Goal: Information Seeking & Learning: Compare options

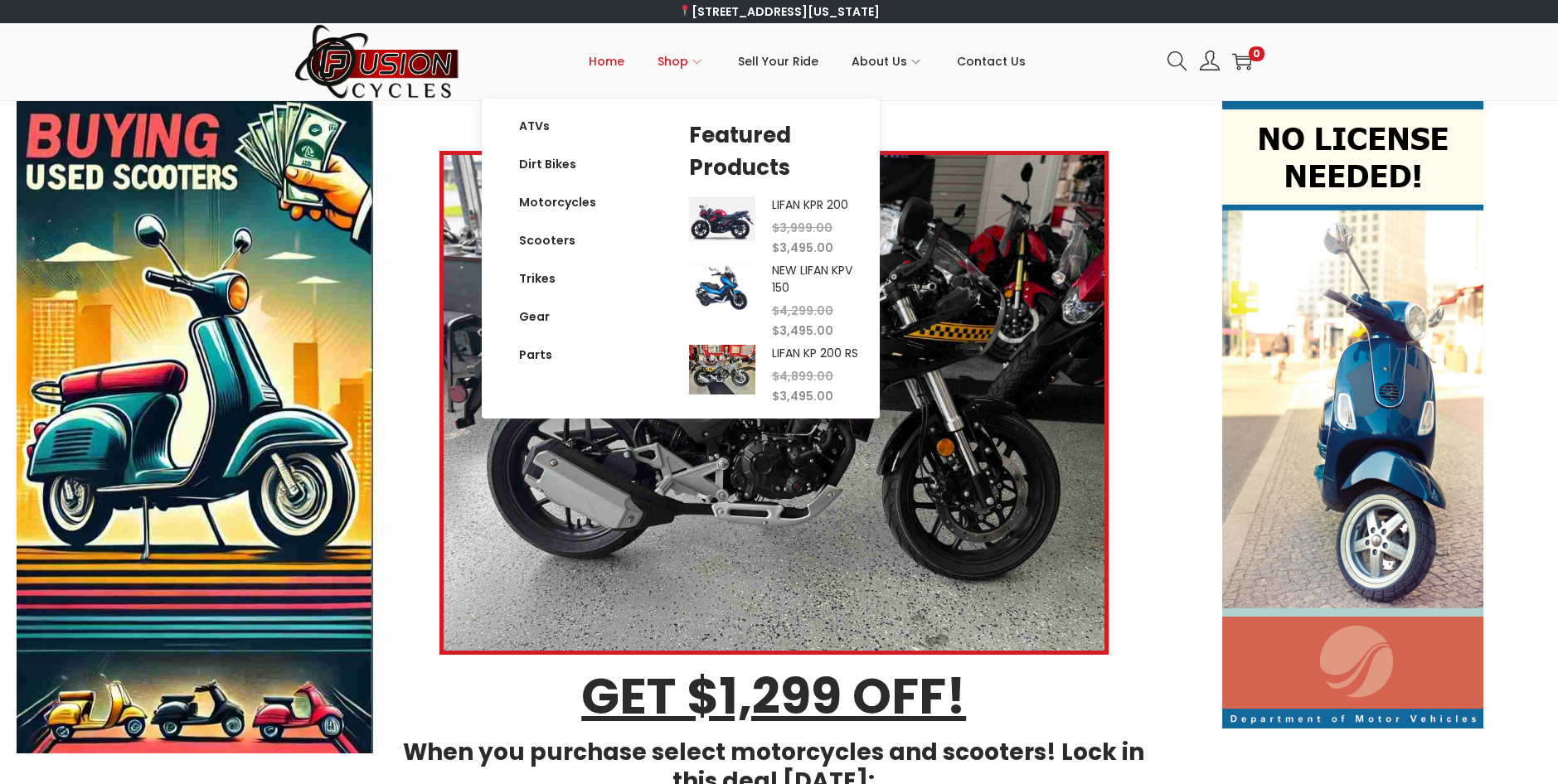
click at [685, 61] on span "Shop" at bounding box center [673, 61] width 31 height 42
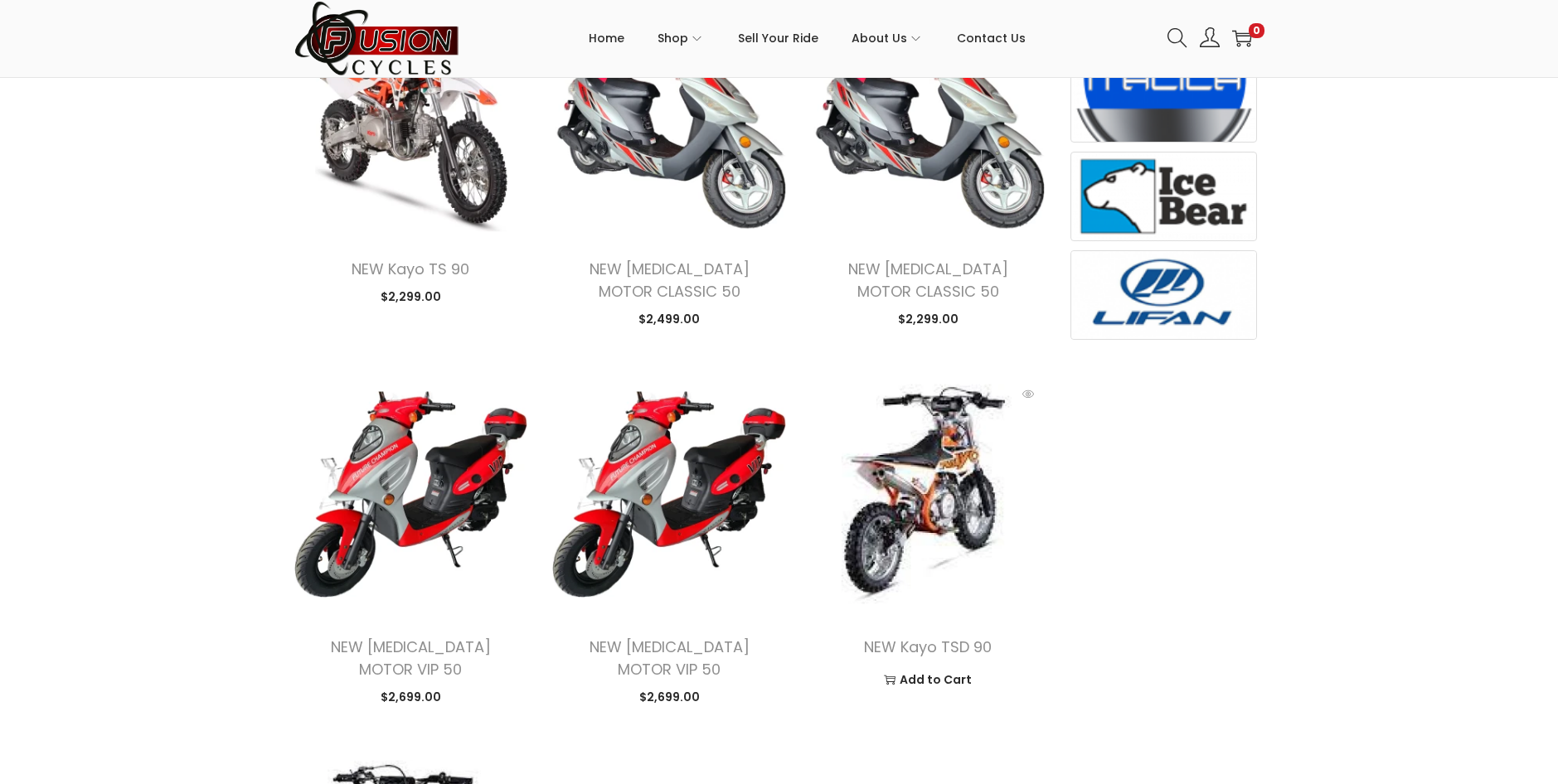
scroll to position [828, 0]
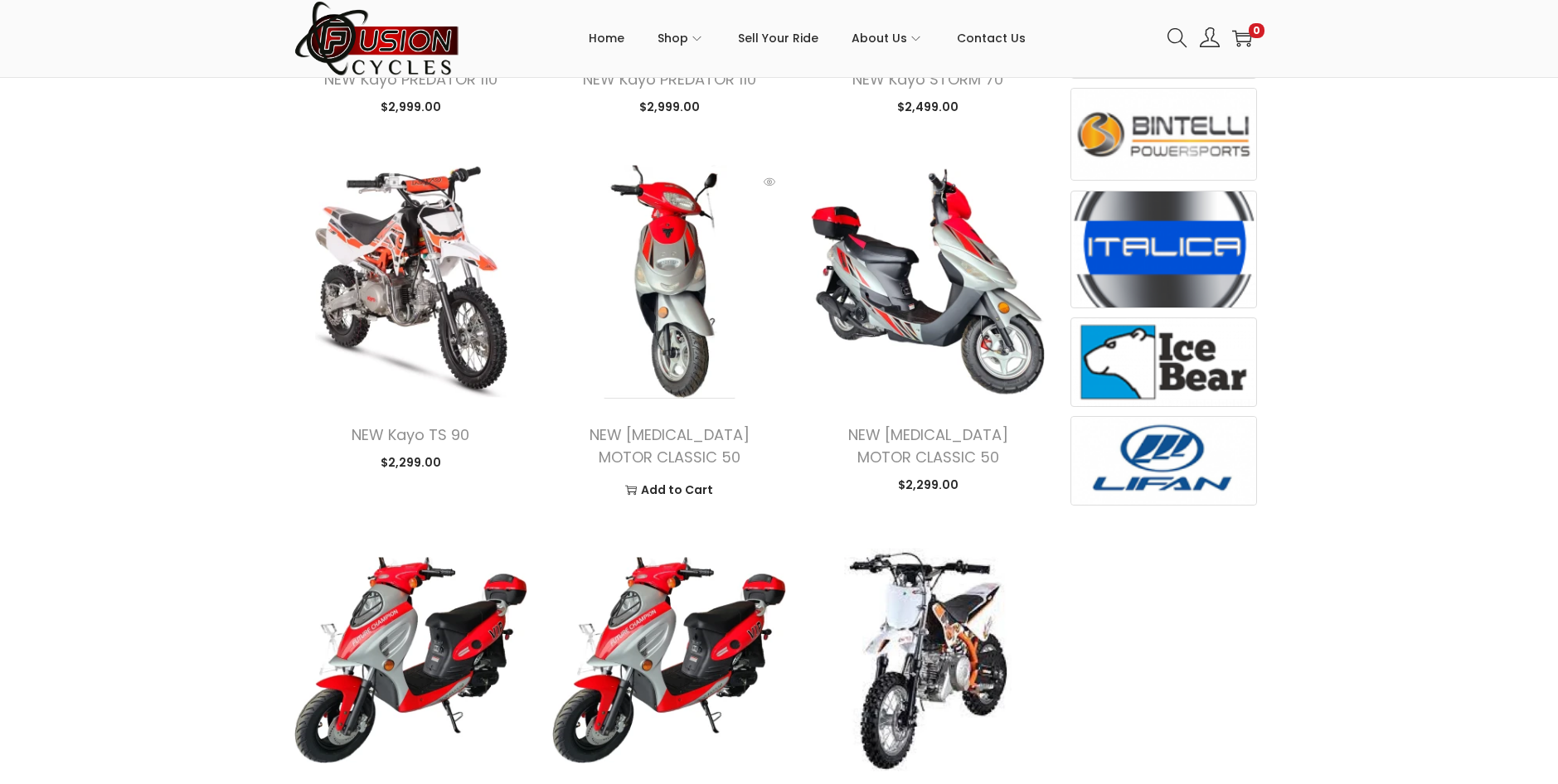
click at [703, 311] on img at bounding box center [668, 281] width 233 height 233
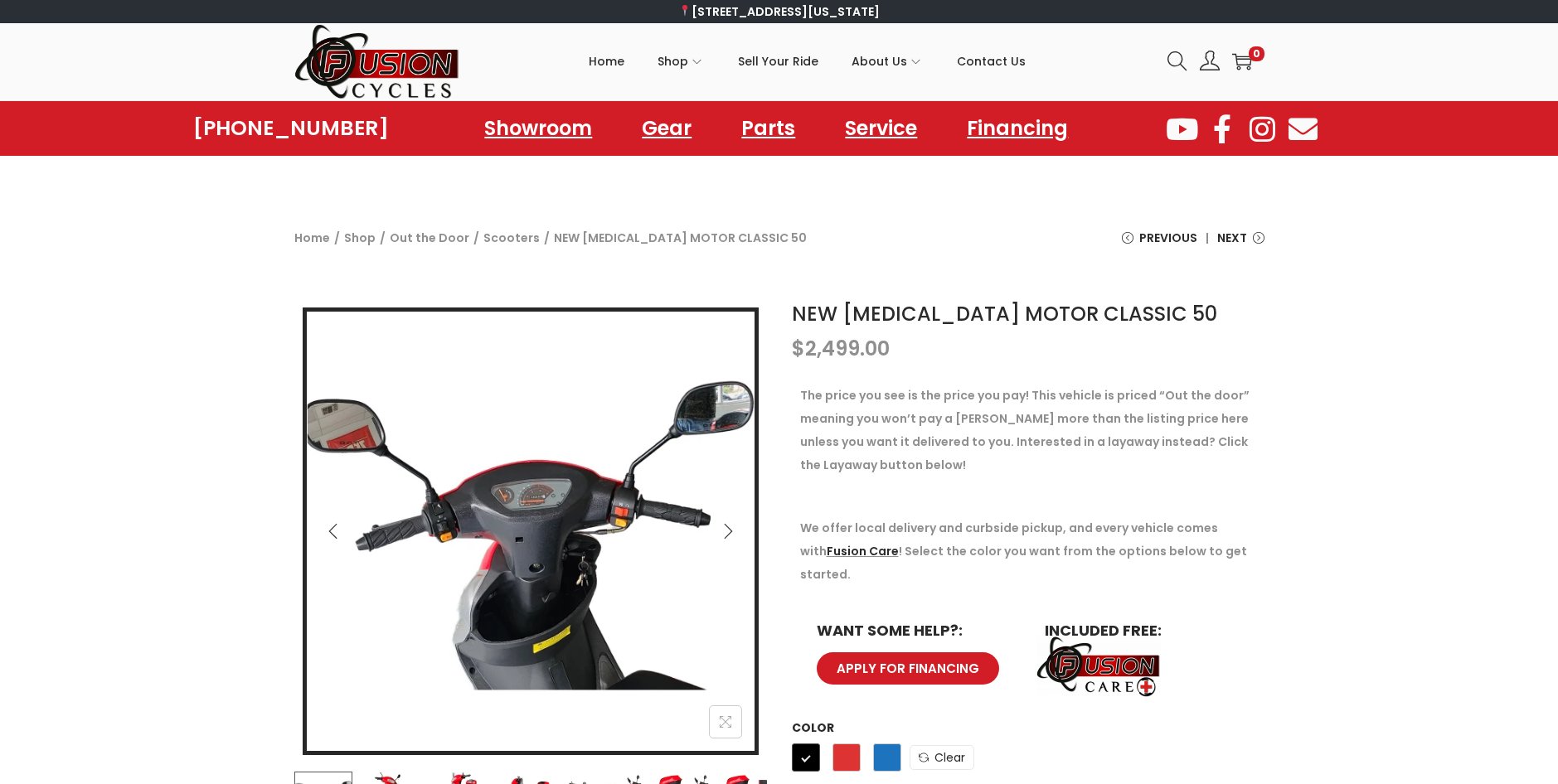
scroll to position [166, 0]
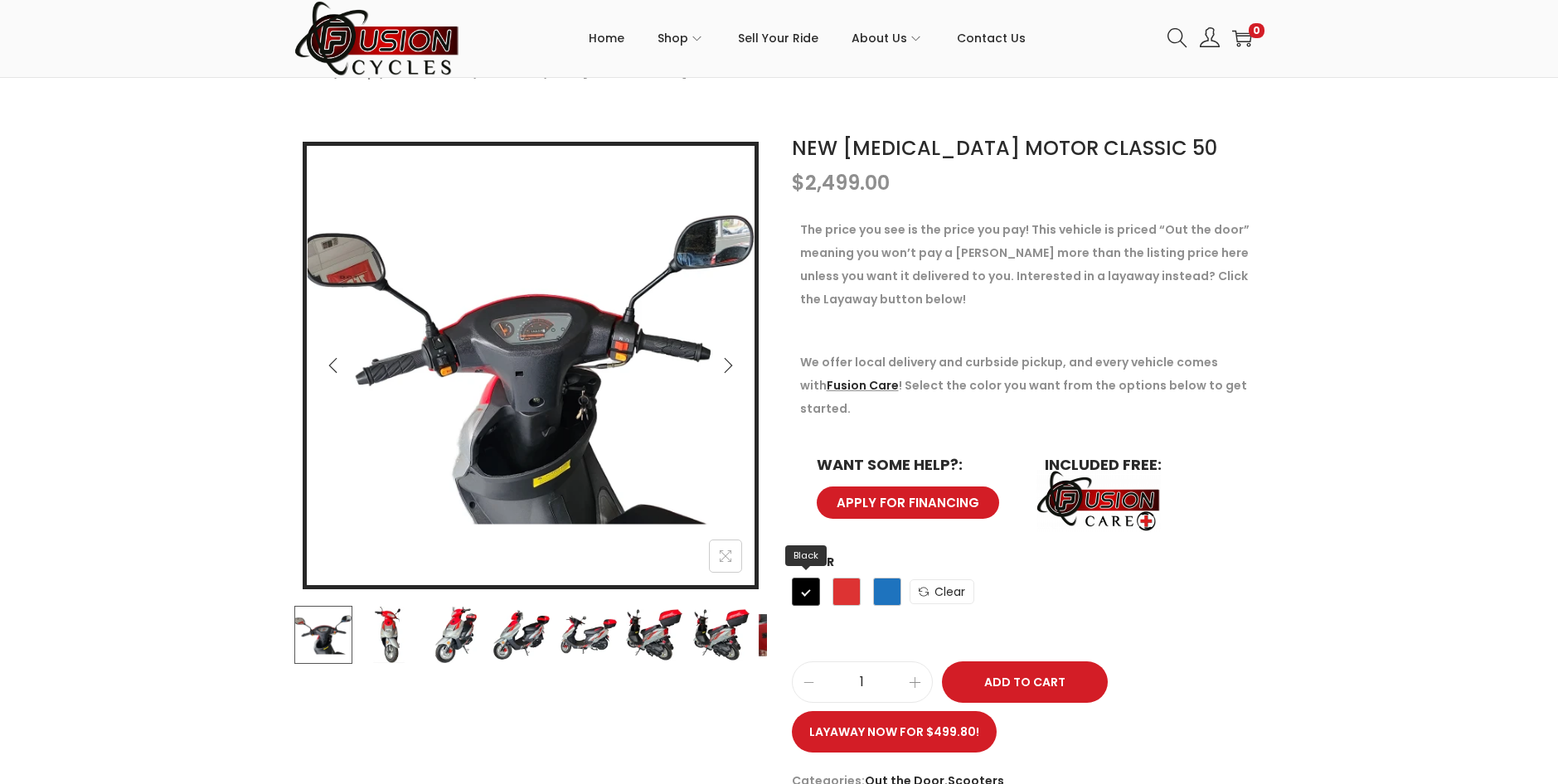
click at [797, 577] on span "Black" at bounding box center [806, 592] width 28 height 28
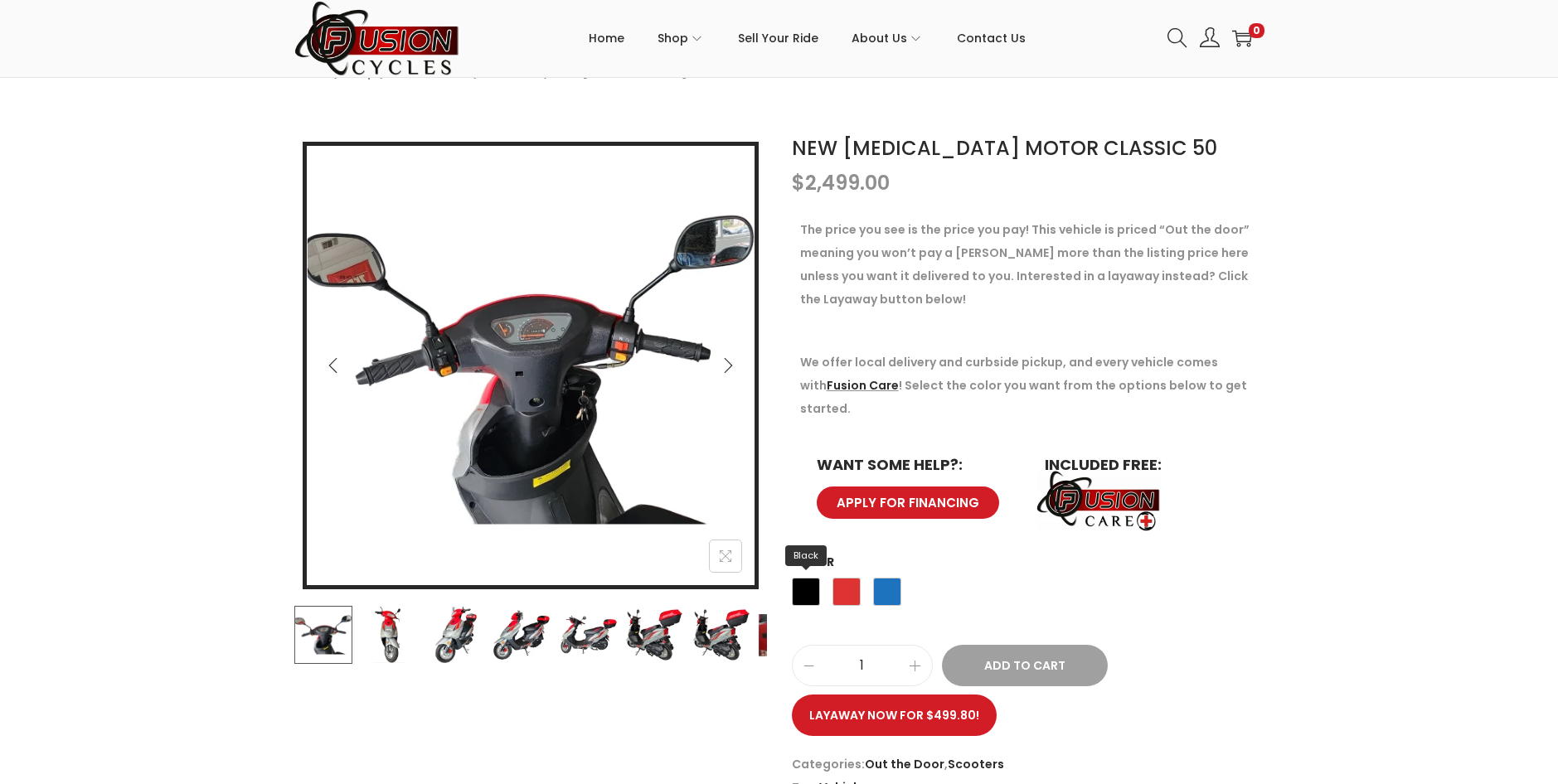
click at [799, 577] on span "Black" at bounding box center [806, 592] width 28 height 28
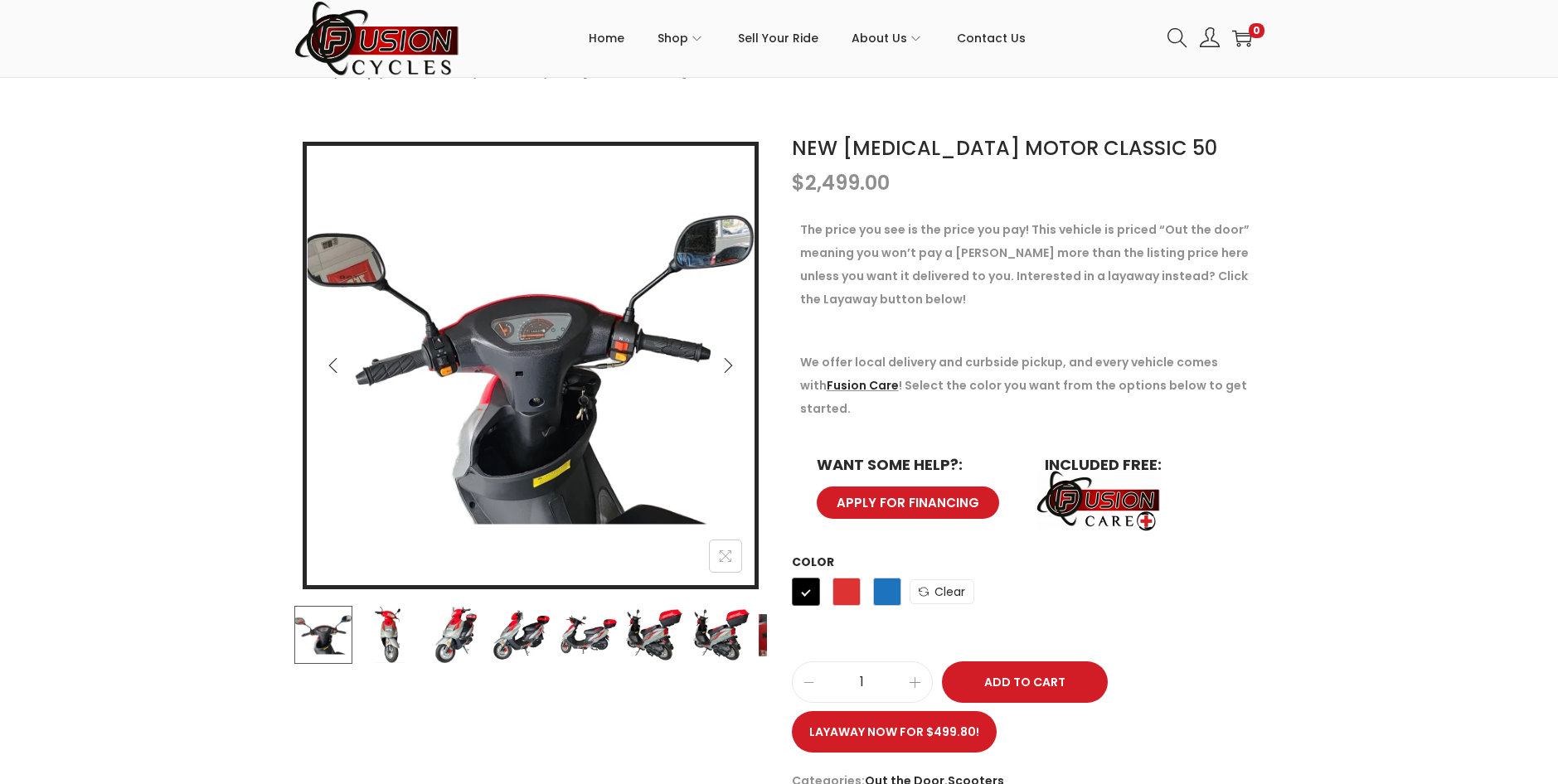
click at [390, 636] on img at bounding box center [389, 634] width 58 height 58
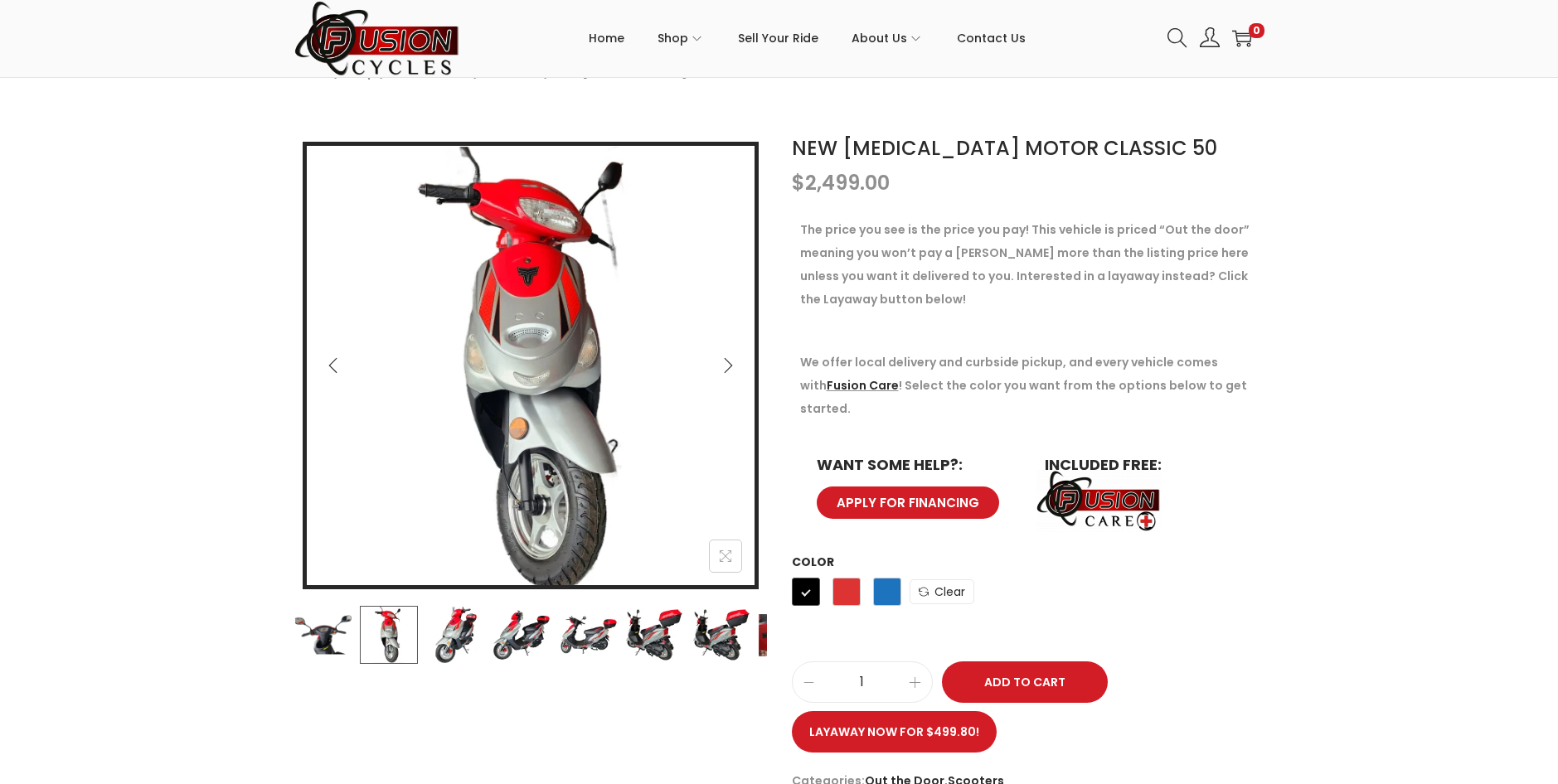
click at [452, 642] on img at bounding box center [454, 634] width 58 height 58
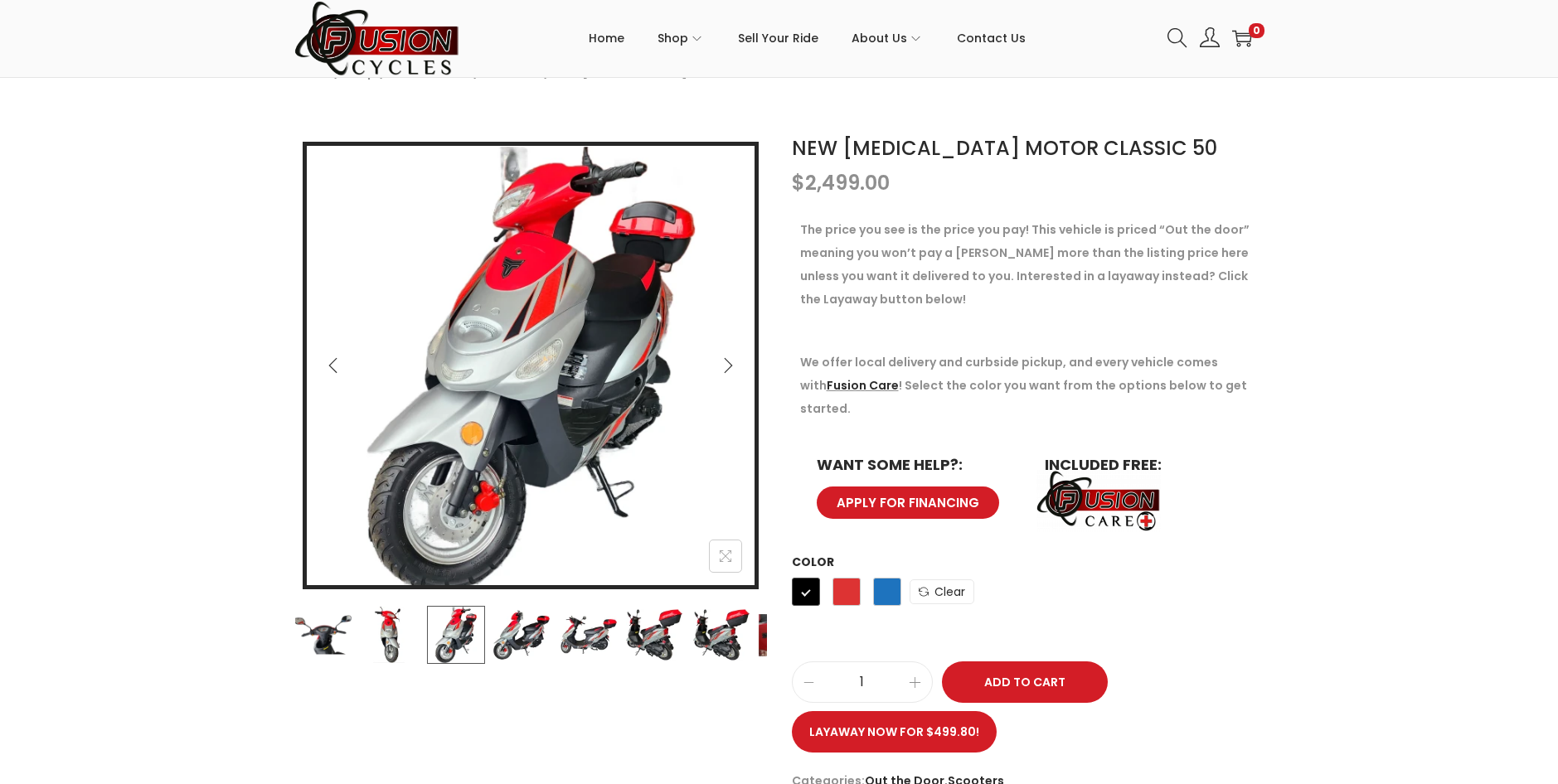
click at [522, 646] on img at bounding box center [521, 634] width 58 height 58
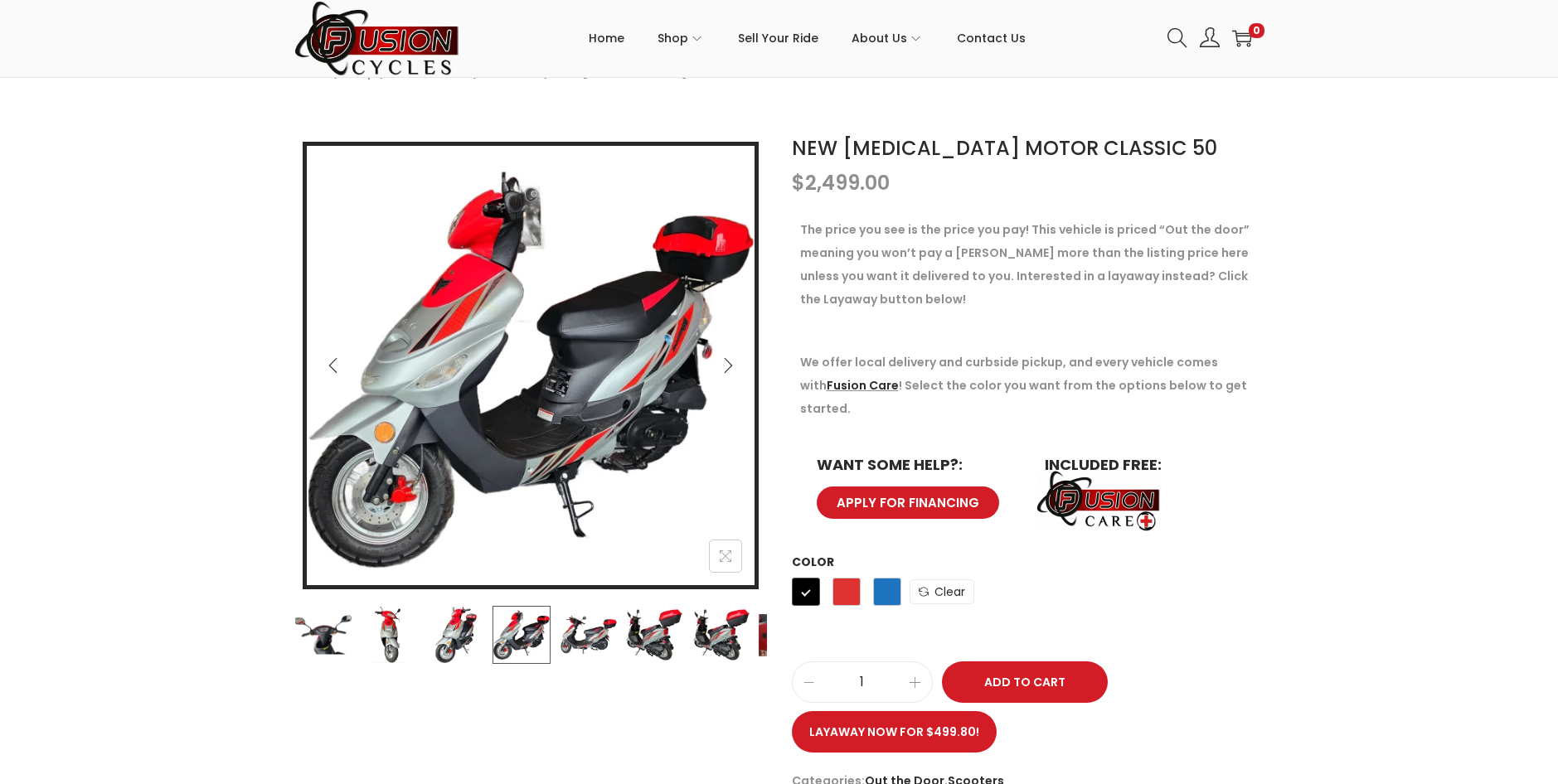
click at [583, 641] on img at bounding box center [587, 634] width 58 height 58
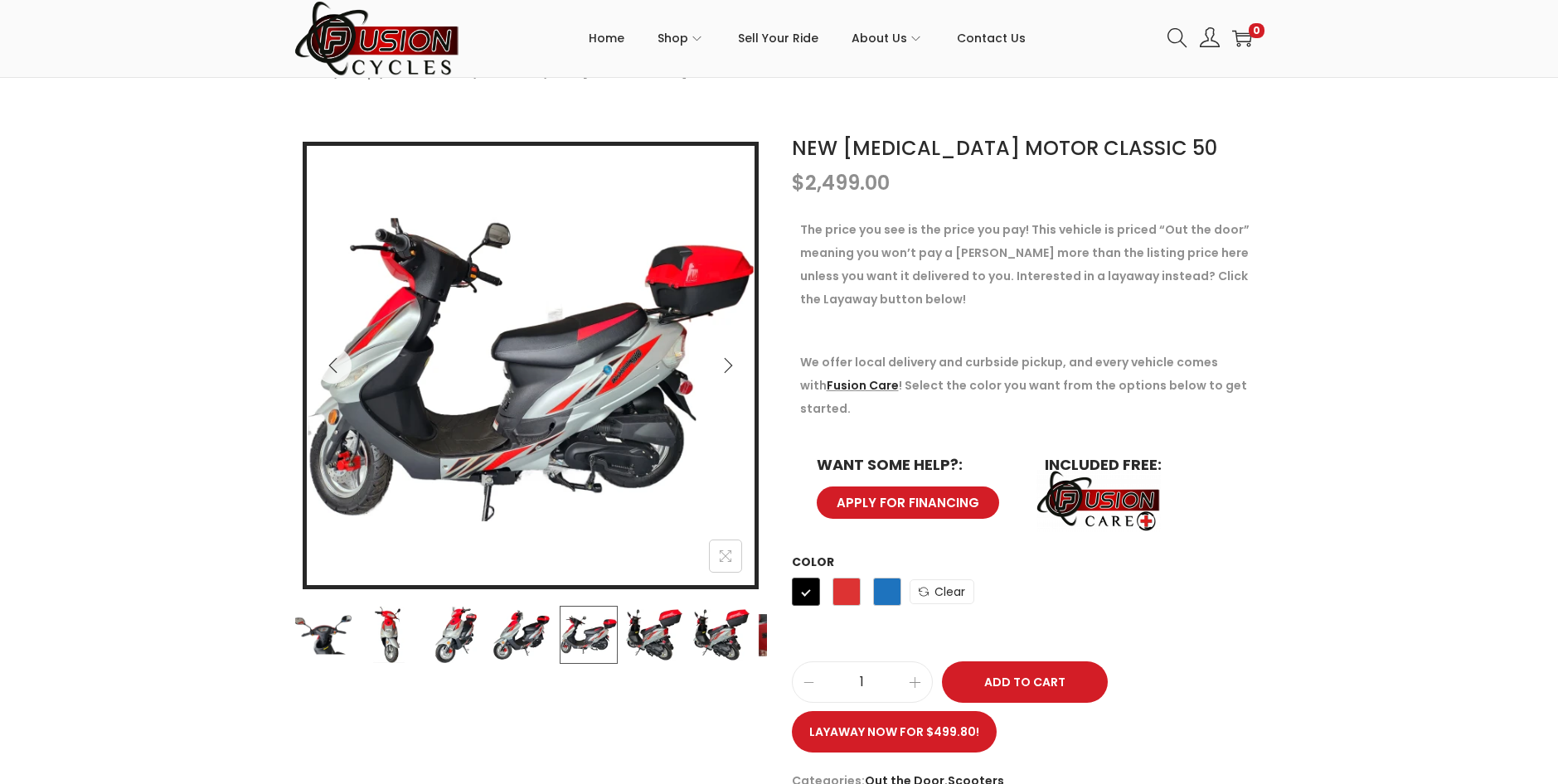
click at [647, 635] on img at bounding box center [654, 634] width 58 height 58
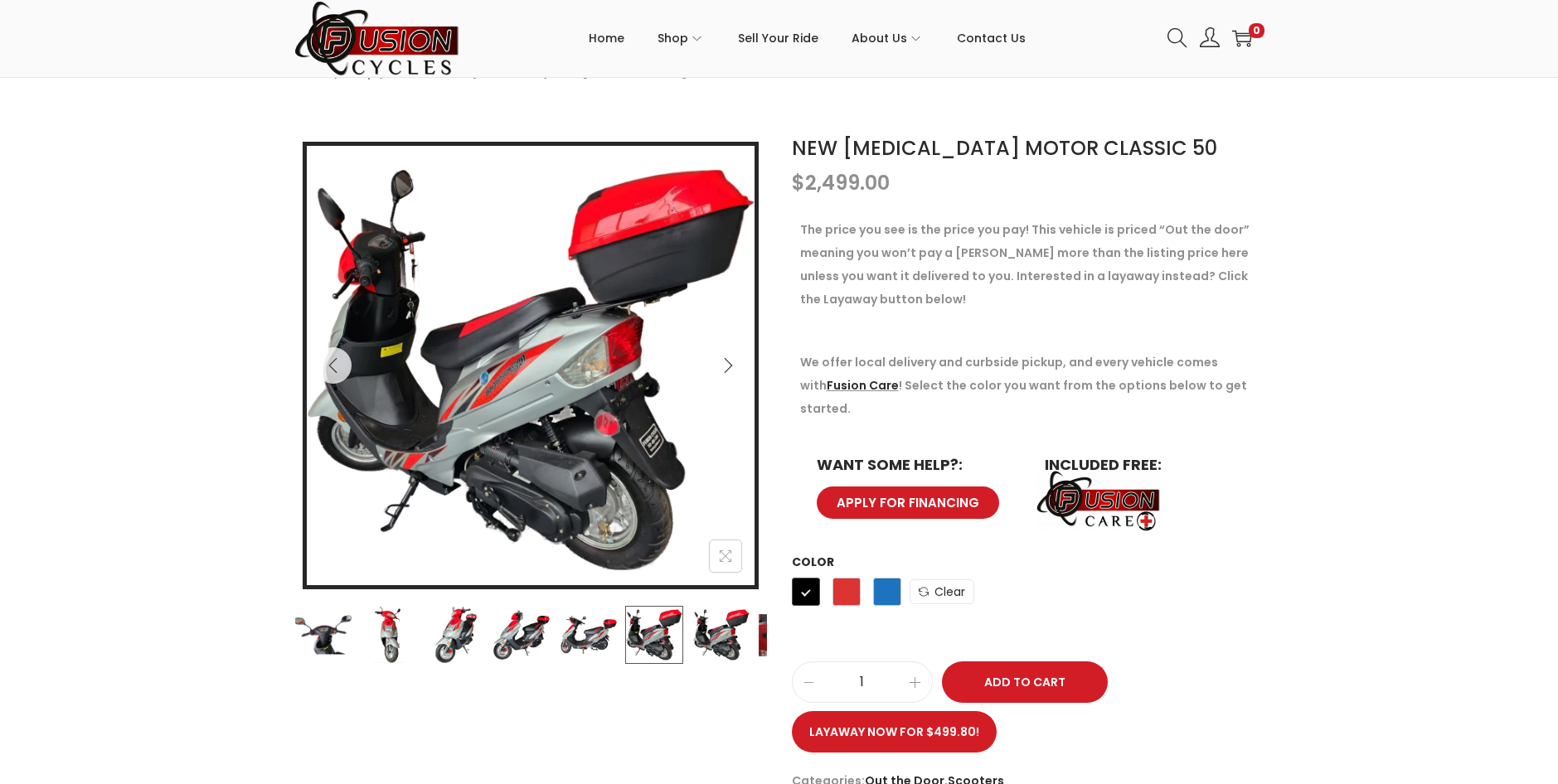
click at [709, 633] on img at bounding box center [720, 634] width 58 height 58
click at [717, 636] on img at bounding box center [720, 634] width 58 height 58
click at [665, 641] on img at bounding box center [654, 634] width 58 height 58
click at [890, 577] on span "Blue" at bounding box center [887, 592] width 28 height 28
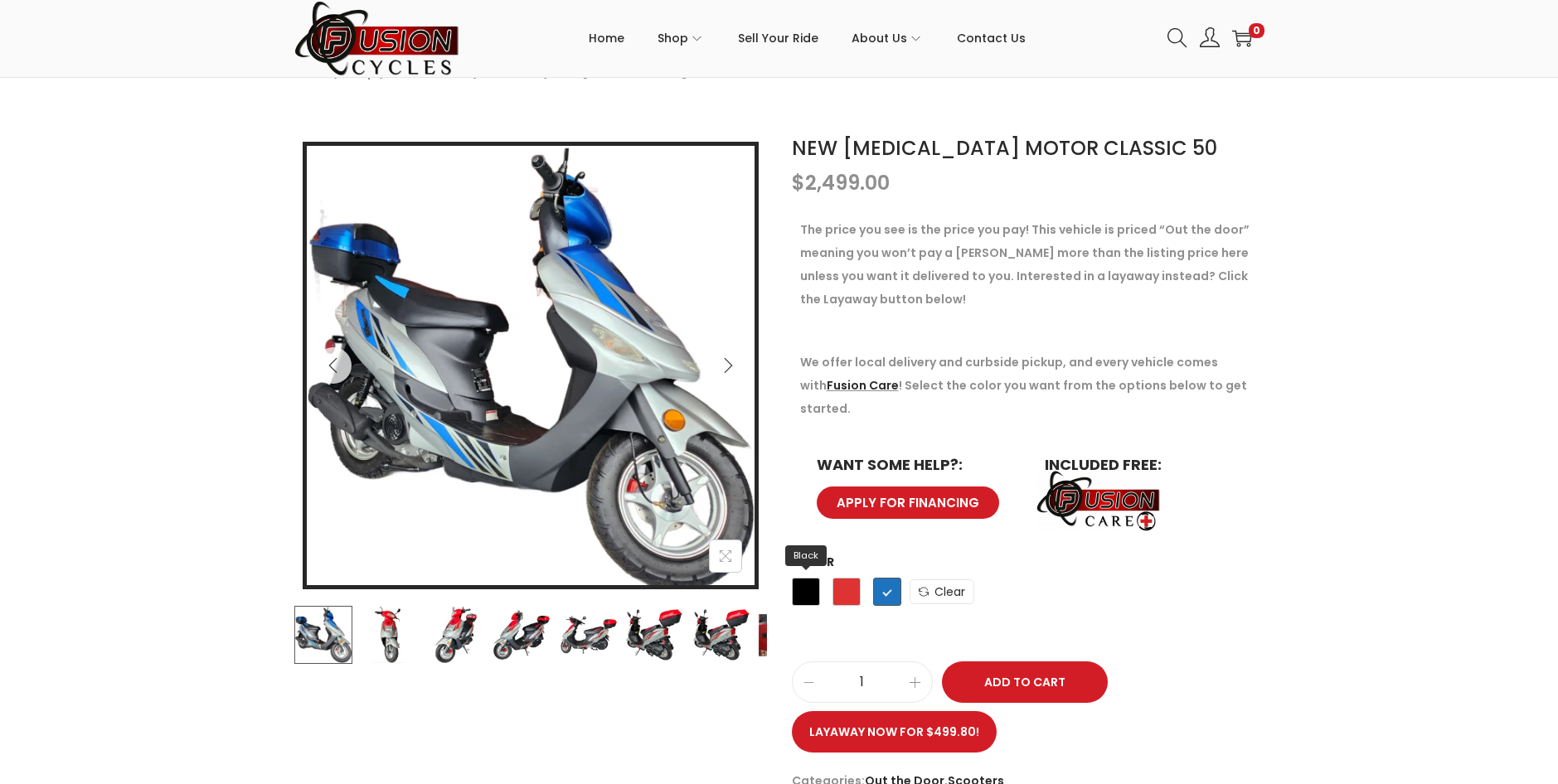
click at [813, 577] on span "Black" at bounding box center [806, 592] width 28 height 28
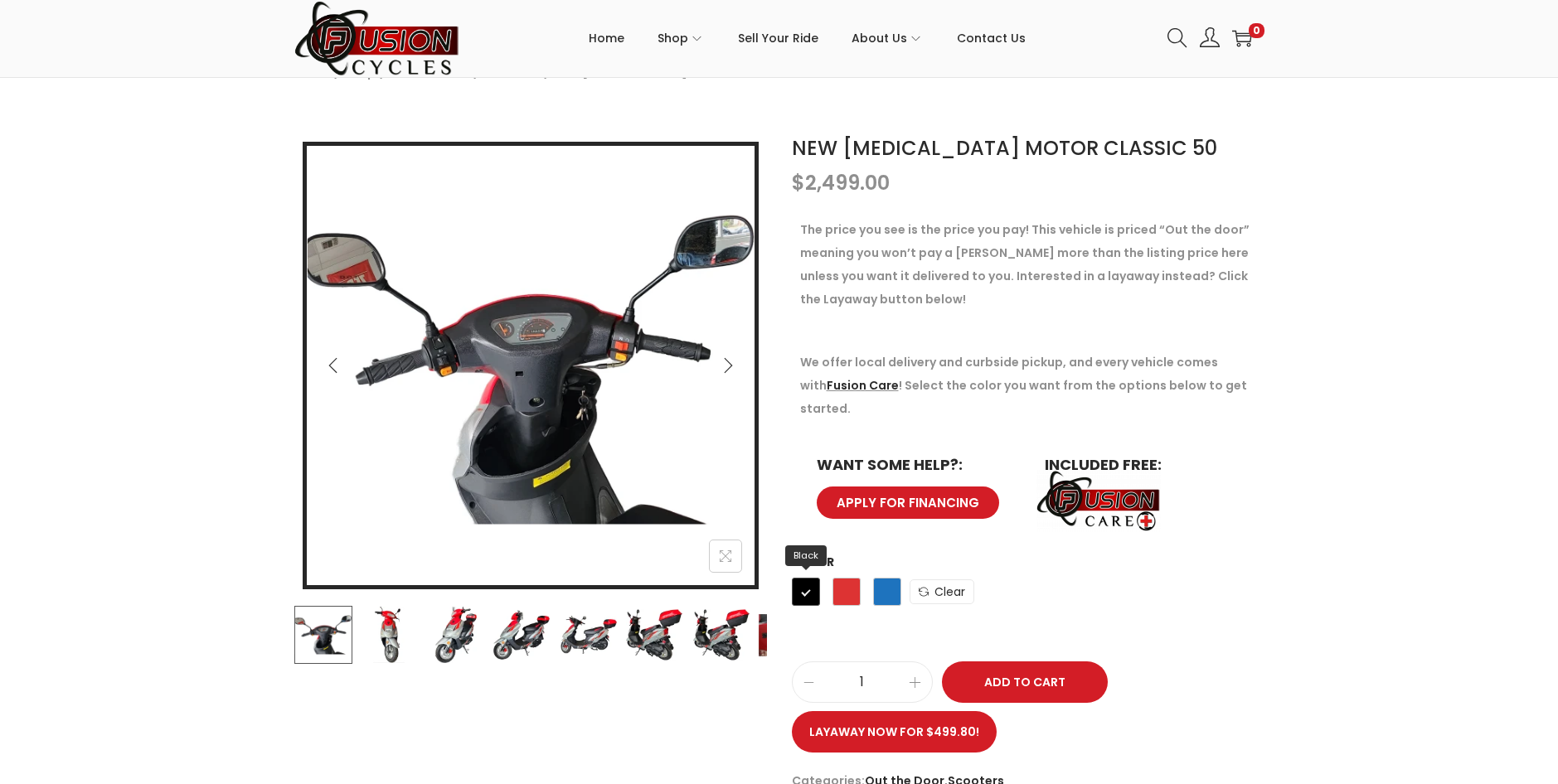
click at [801, 577] on span "Black" at bounding box center [806, 592] width 28 height 28
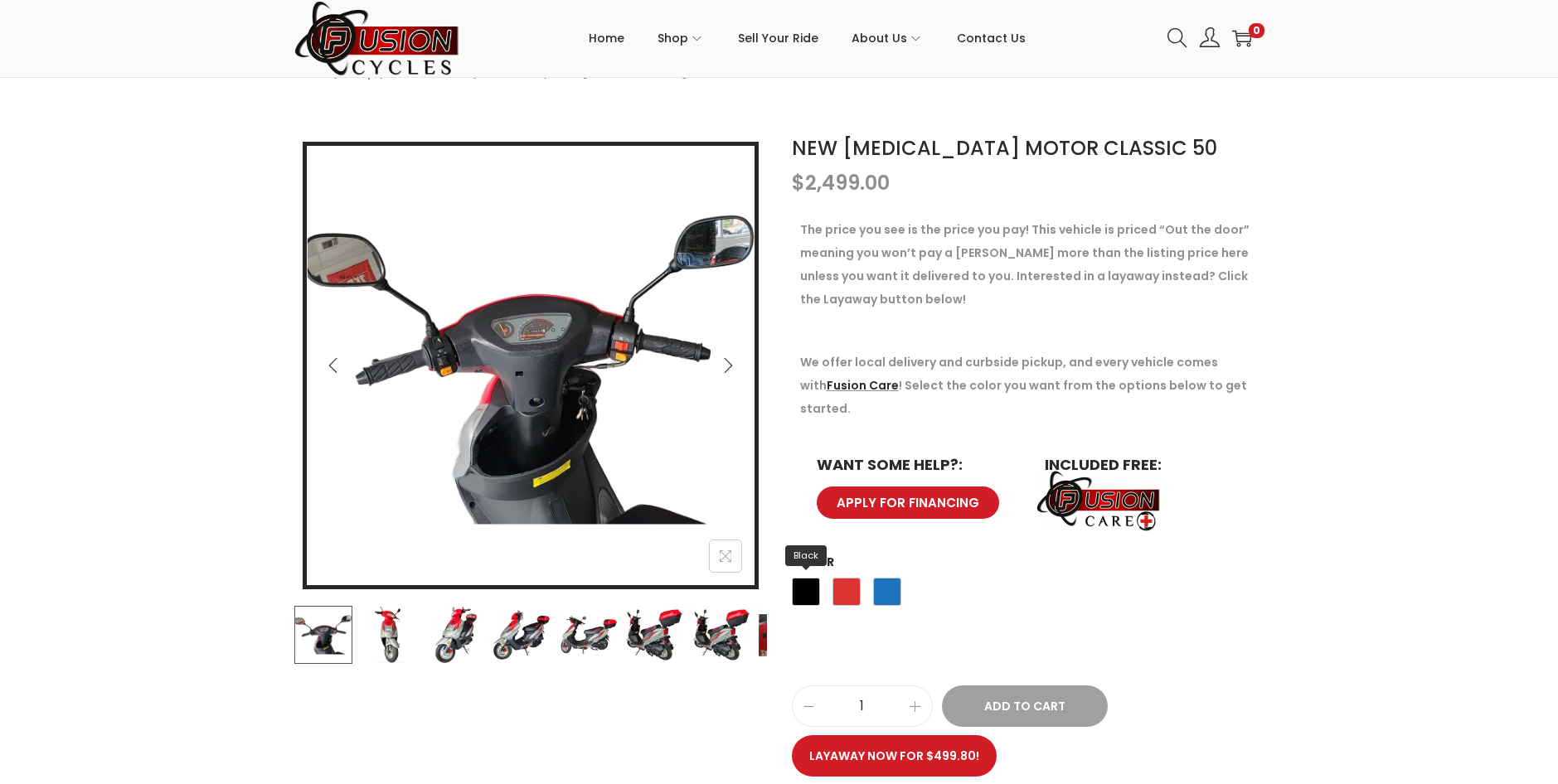
click at [802, 577] on span "Black" at bounding box center [806, 592] width 28 height 28
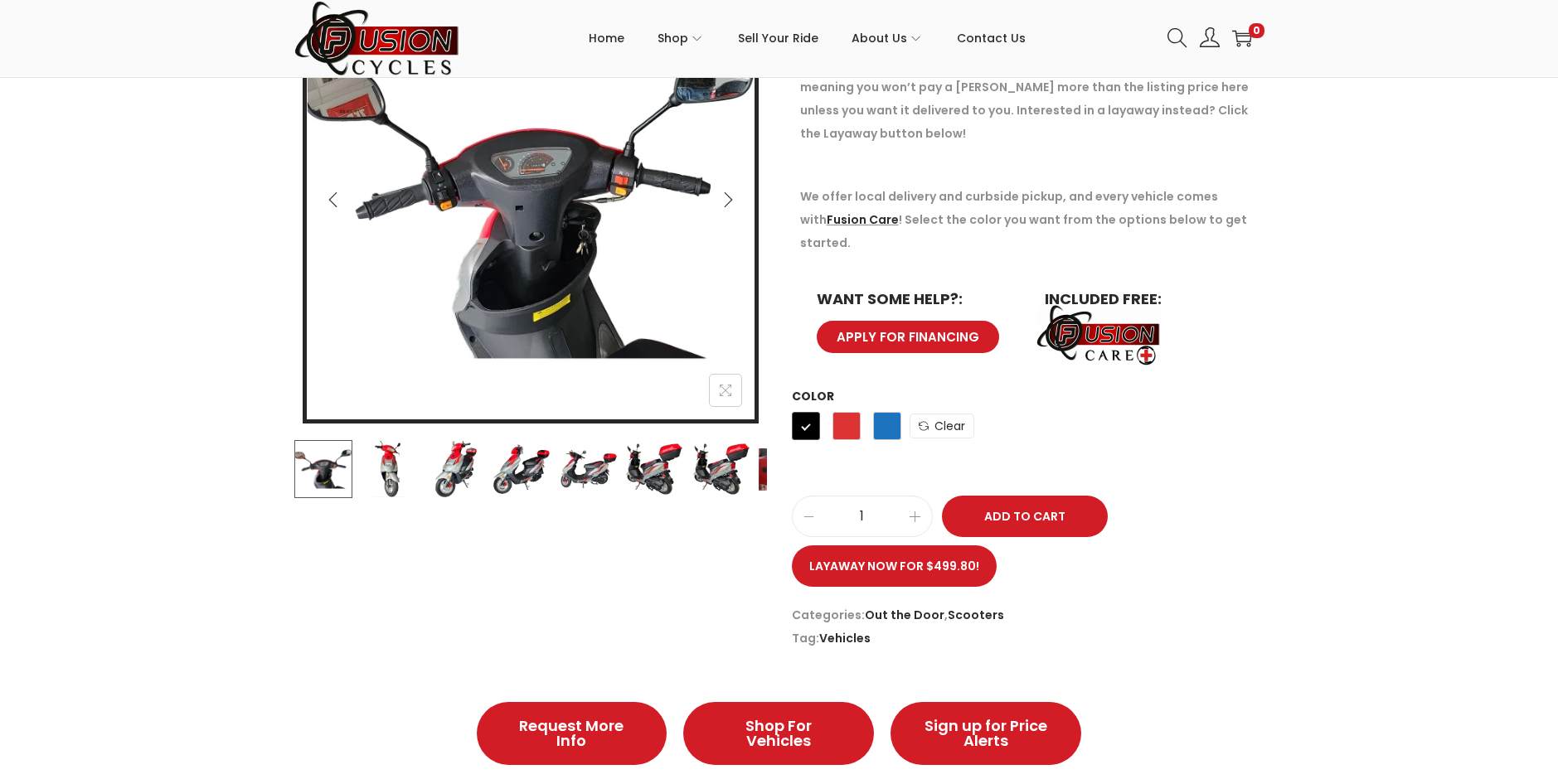
scroll to position [166, 0]
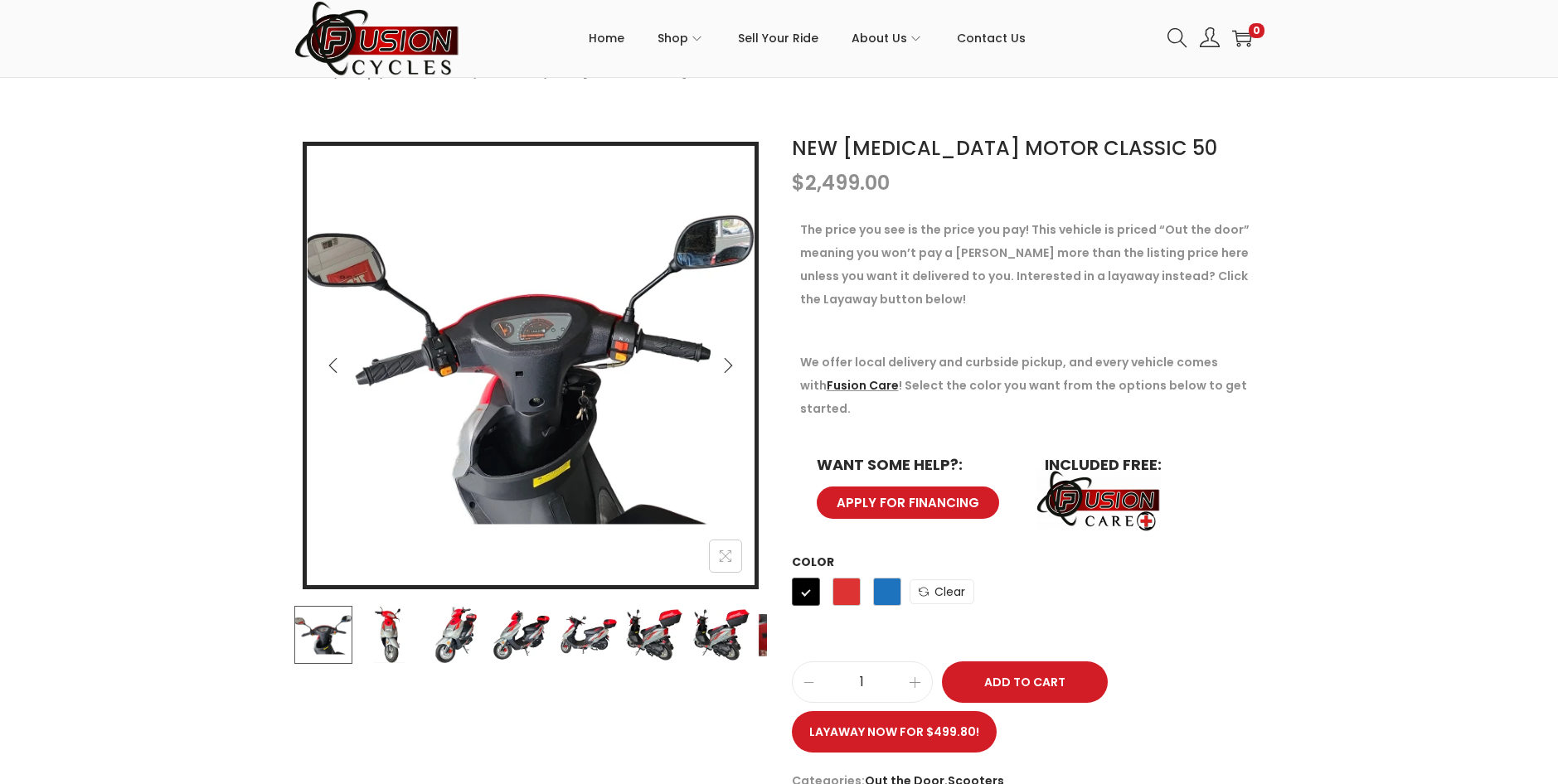
click at [744, 656] on img at bounding box center [720, 634] width 58 height 58
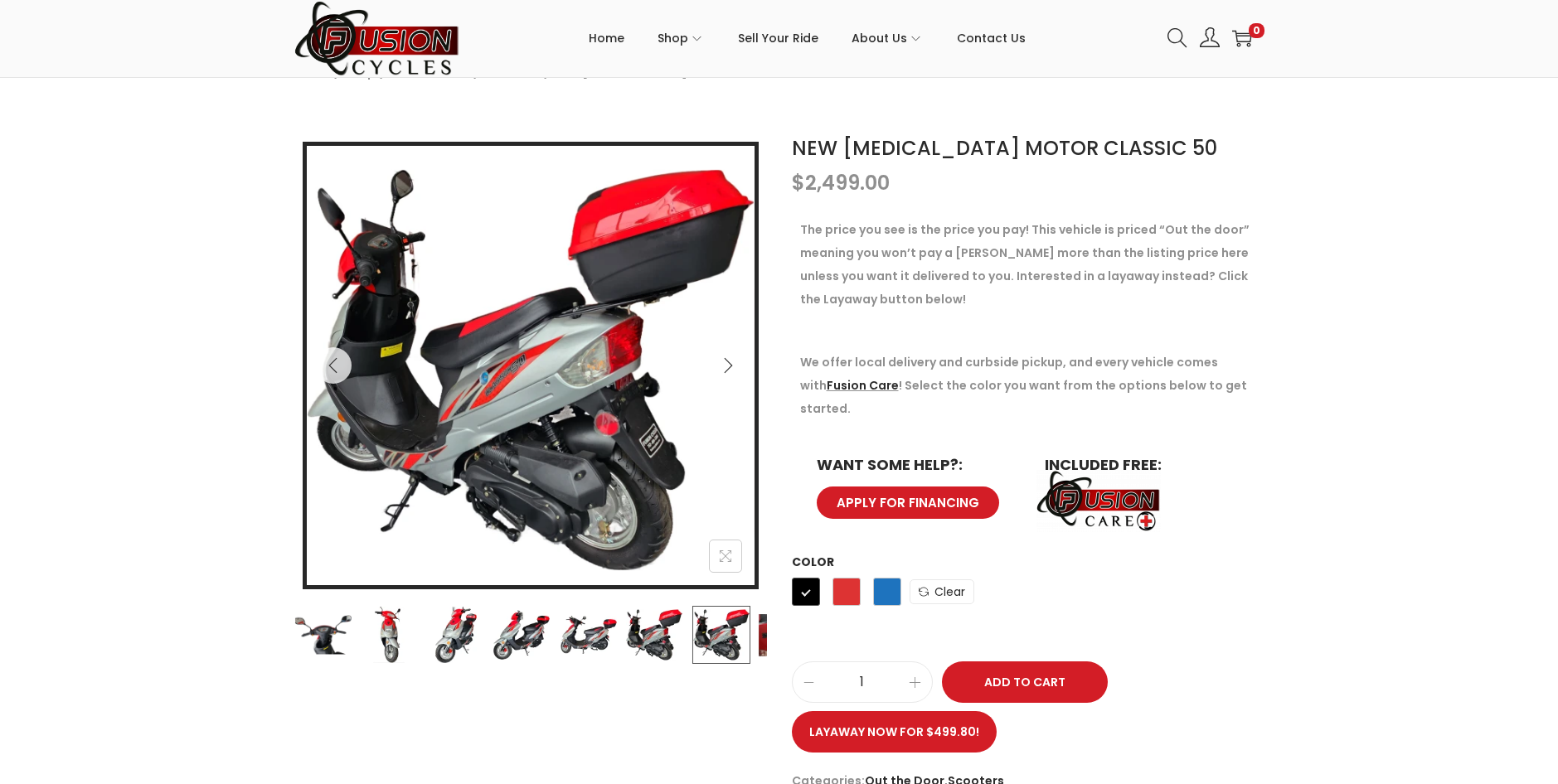
click at [656, 636] on img at bounding box center [654, 634] width 58 height 58
click at [610, 631] on img at bounding box center [587, 634] width 58 height 58
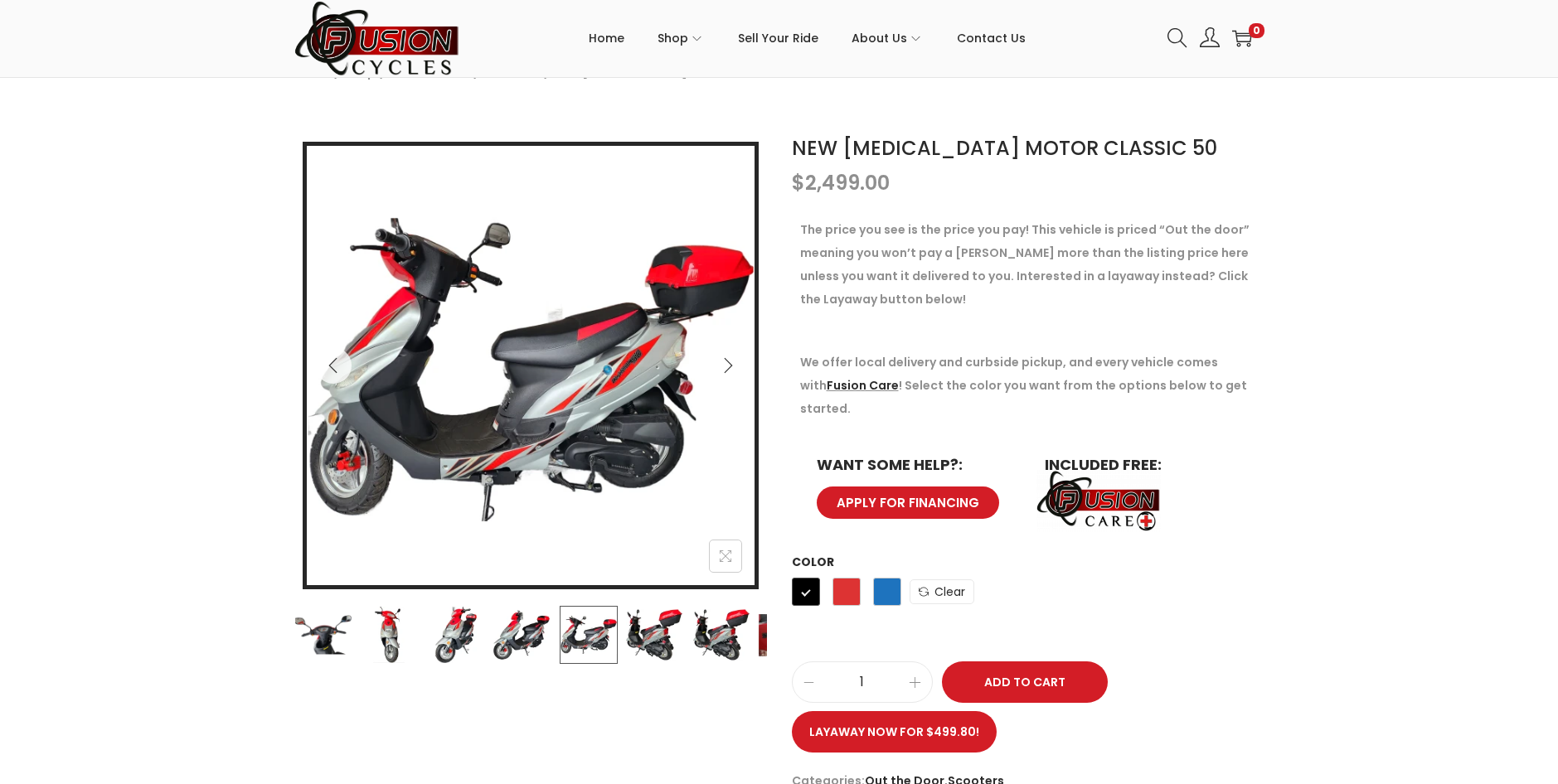
click at [560, 623] on img at bounding box center [587, 634] width 58 height 58
click at [527, 625] on img at bounding box center [521, 634] width 58 height 58
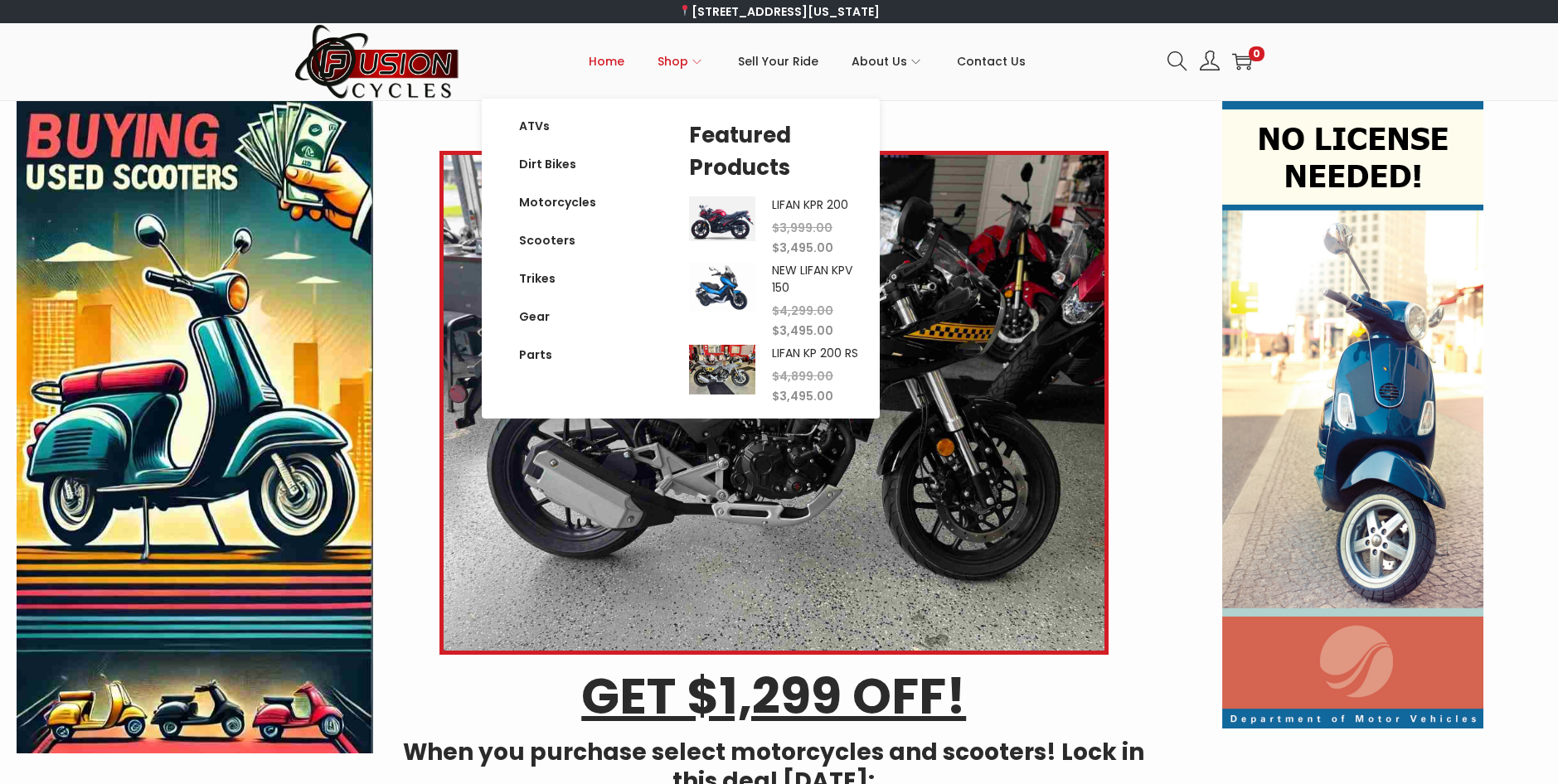
click at [675, 60] on span "Shop" at bounding box center [673, 61] width 31 height 42
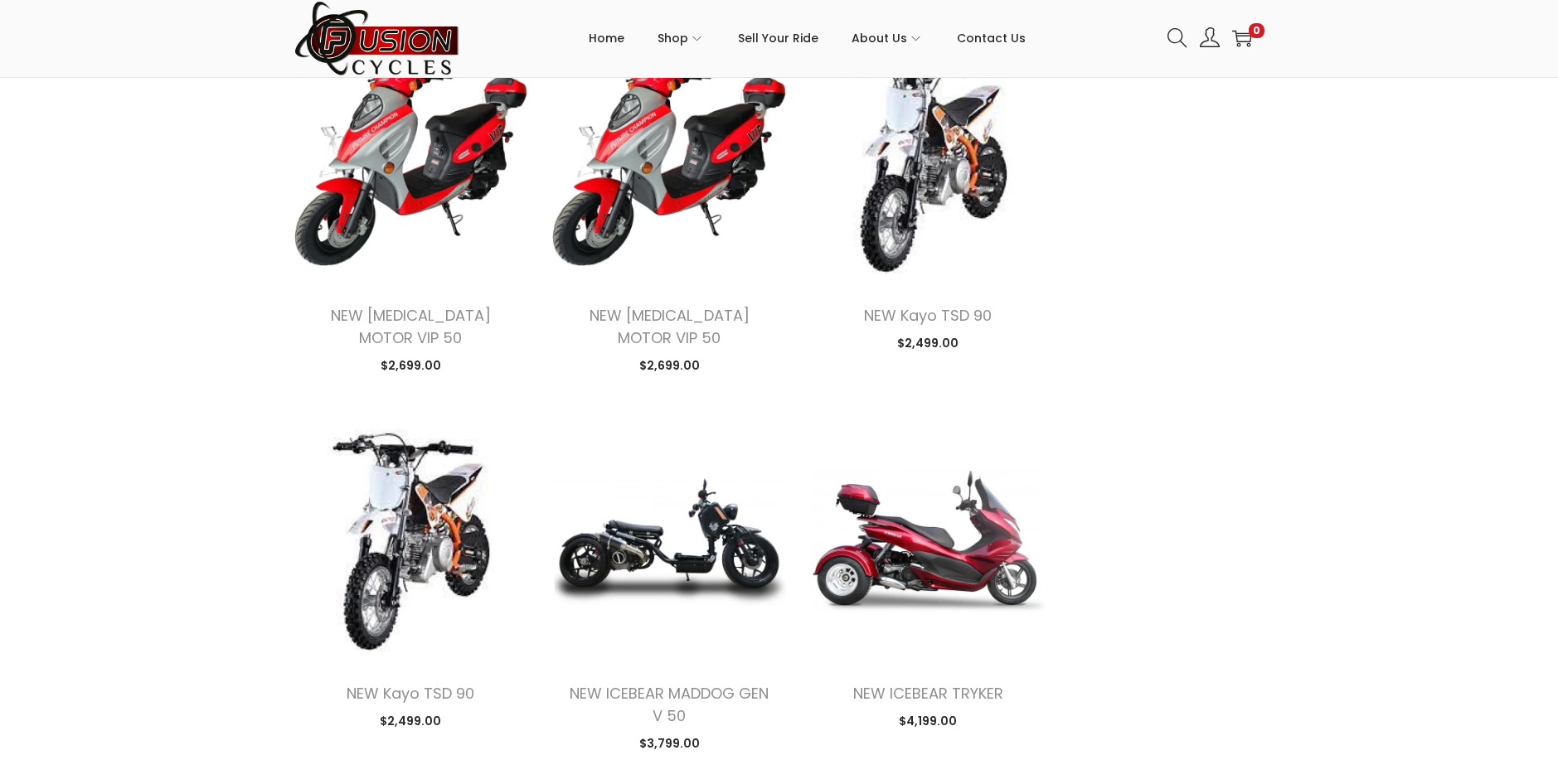
scroll to position [1408, 0]
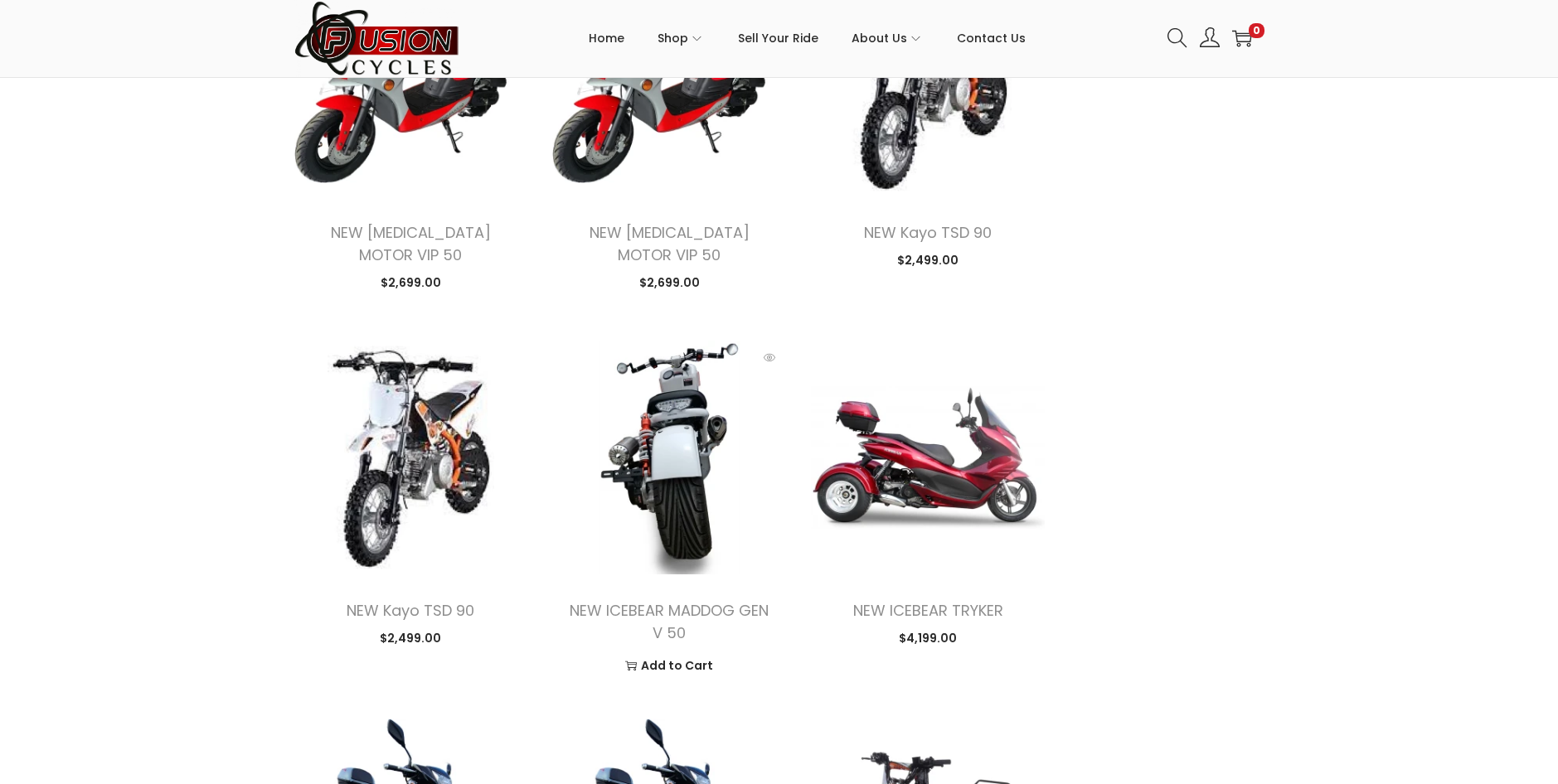
click at [650, 423] on img at bounding box center [668, 457] width 233 height 233
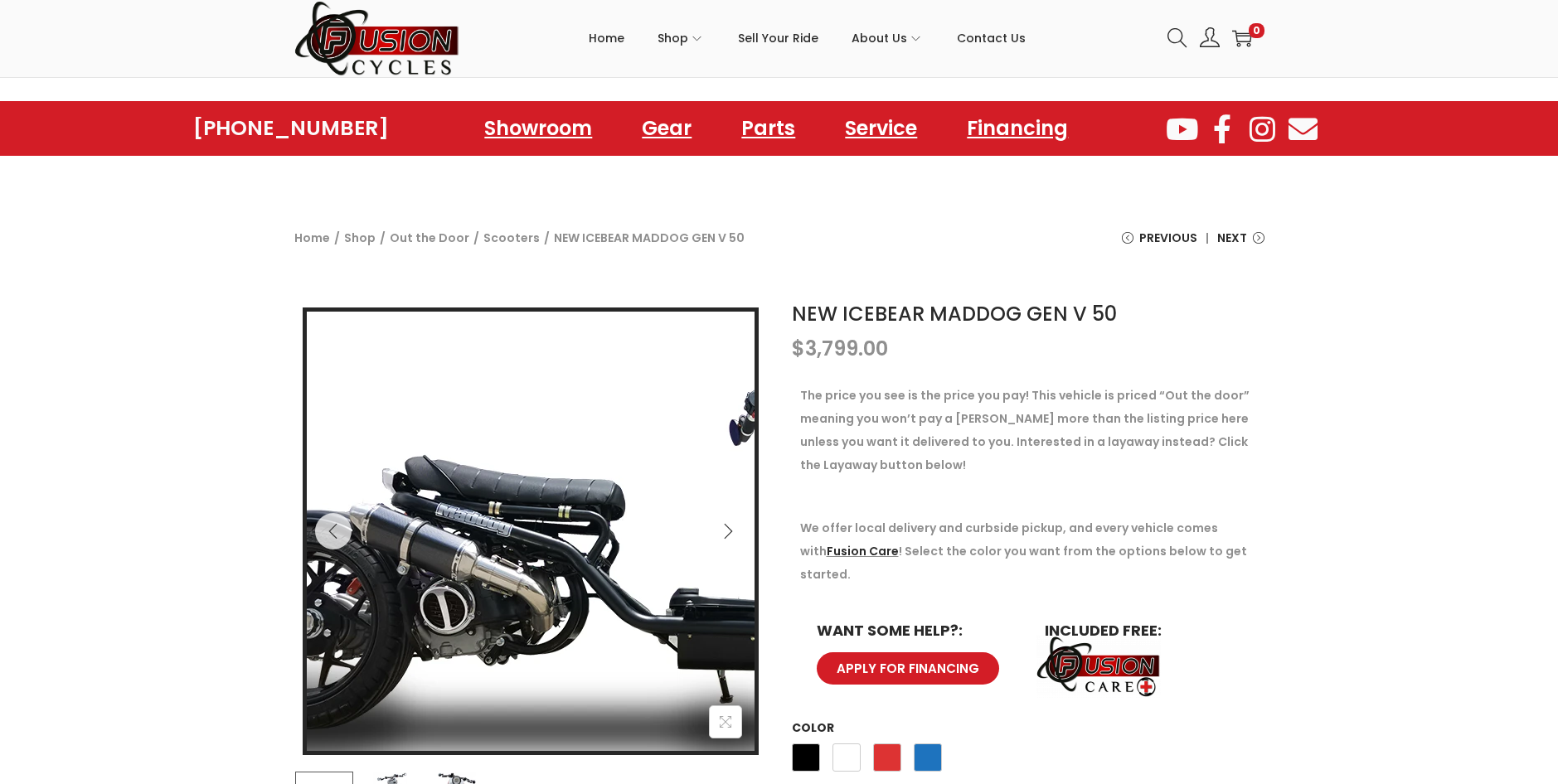
scroll to position [166, 0]
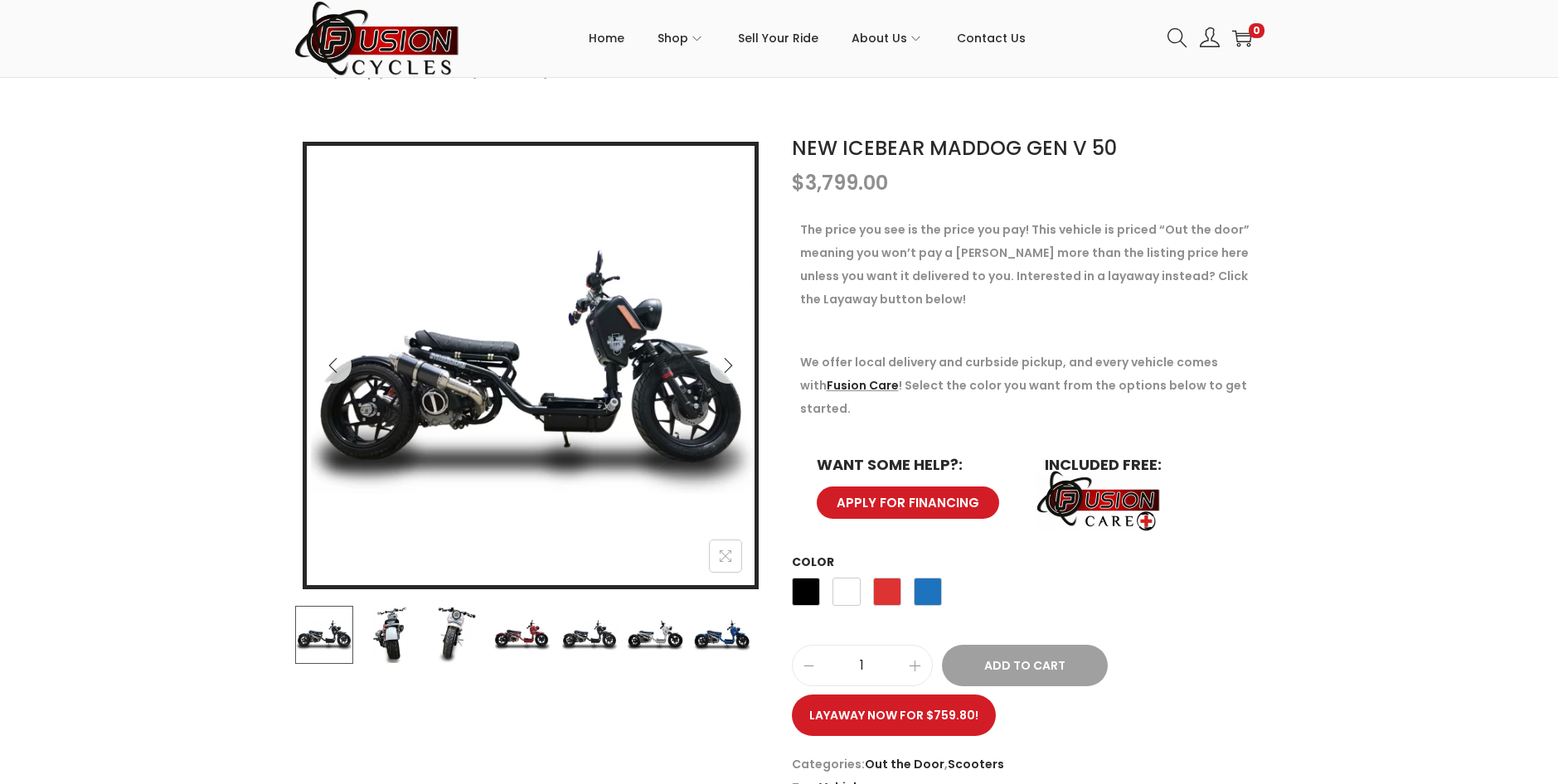
click at [399, 647] on img at bounding box center [389, 634] width 58 height 58
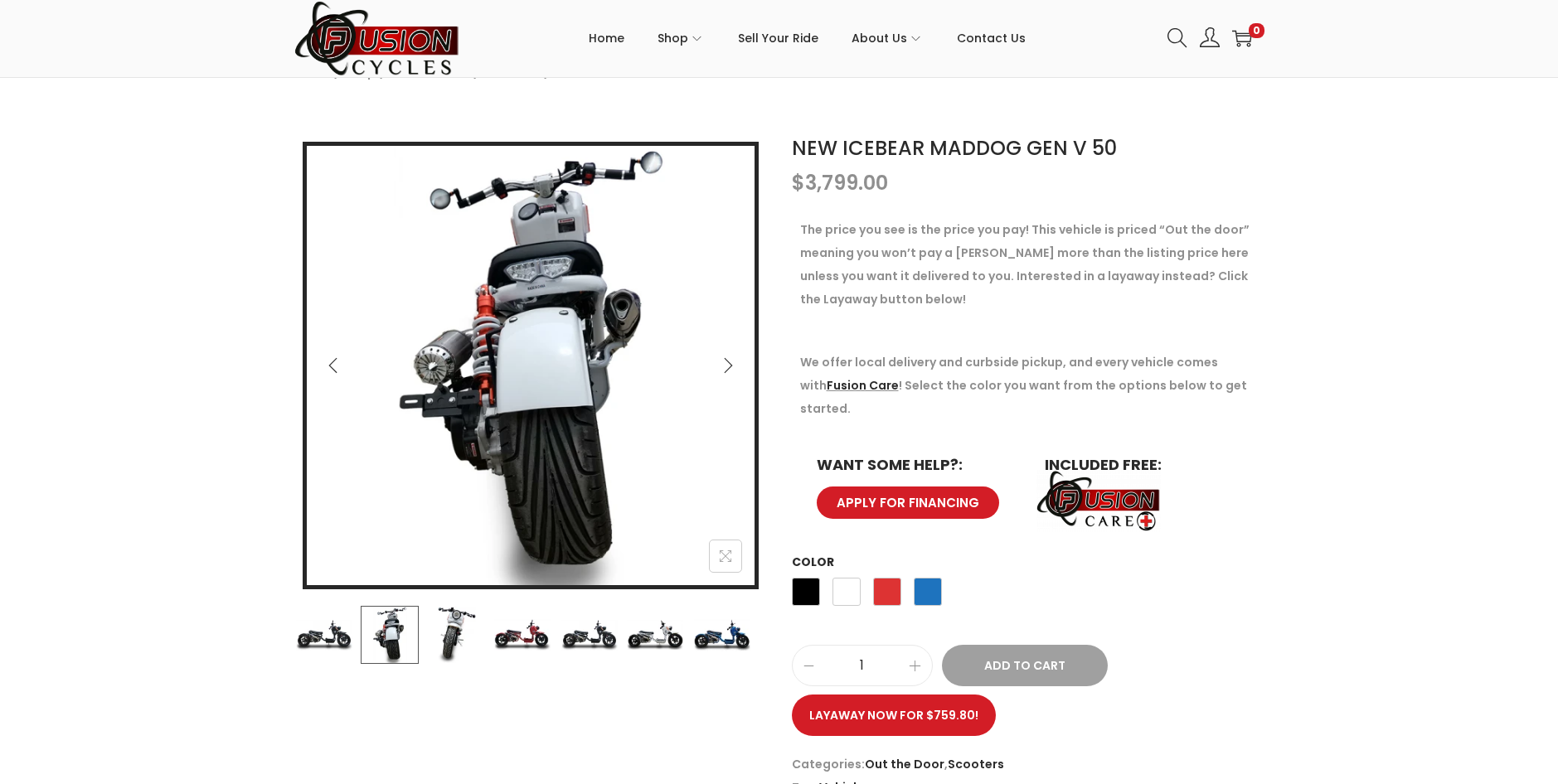
click at [472, 644] on img at bounding box center [456, 634] width 58 height 58
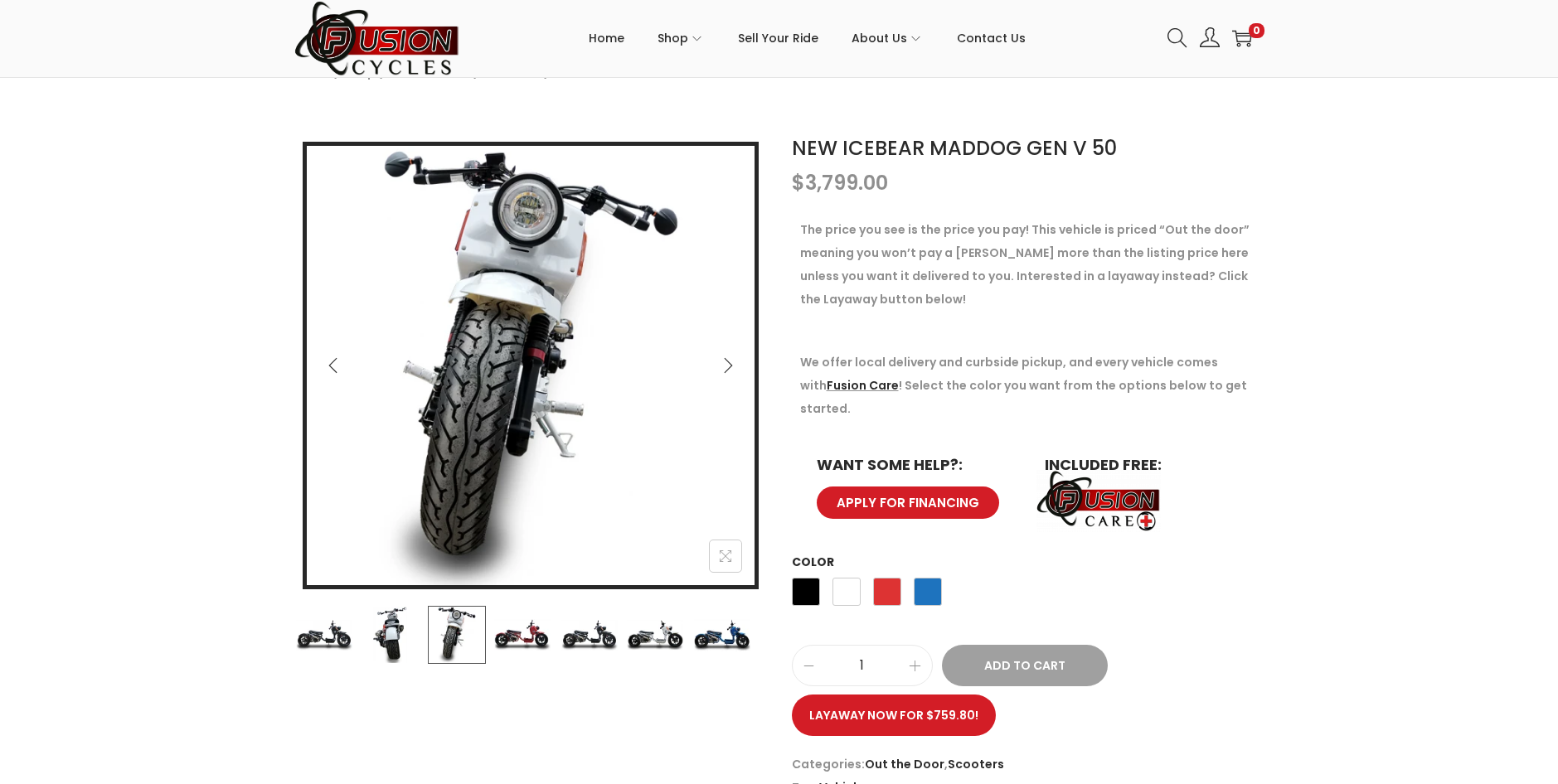
click at [507, 635] on img at bounding box center [522, 634] width 58 height 58
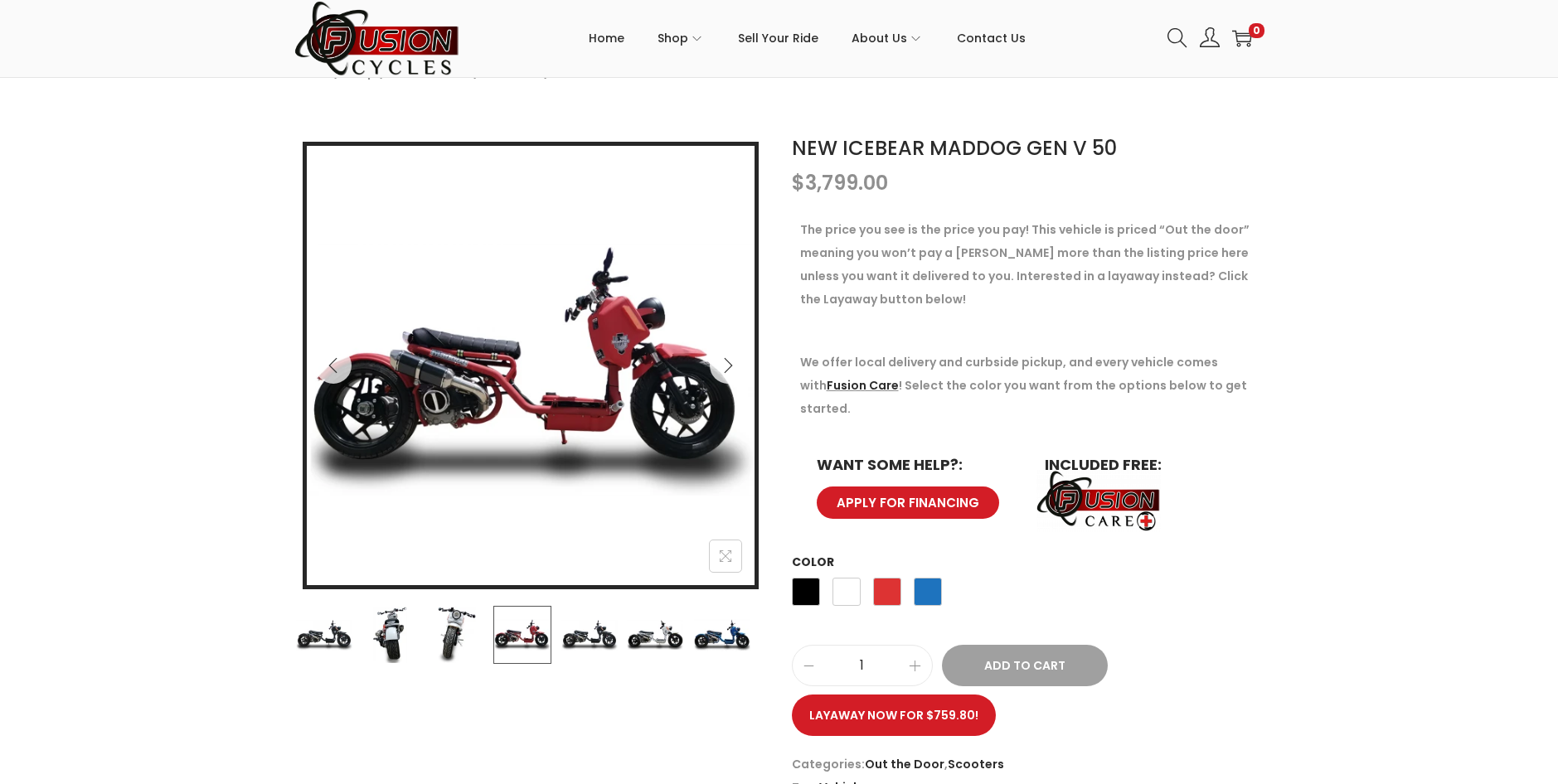
click at [541, 632] on img at bounding box center [522, 634] width 58 height 58
click at [602, 635] on img at bounding box center [589, 634] width 58 height 58
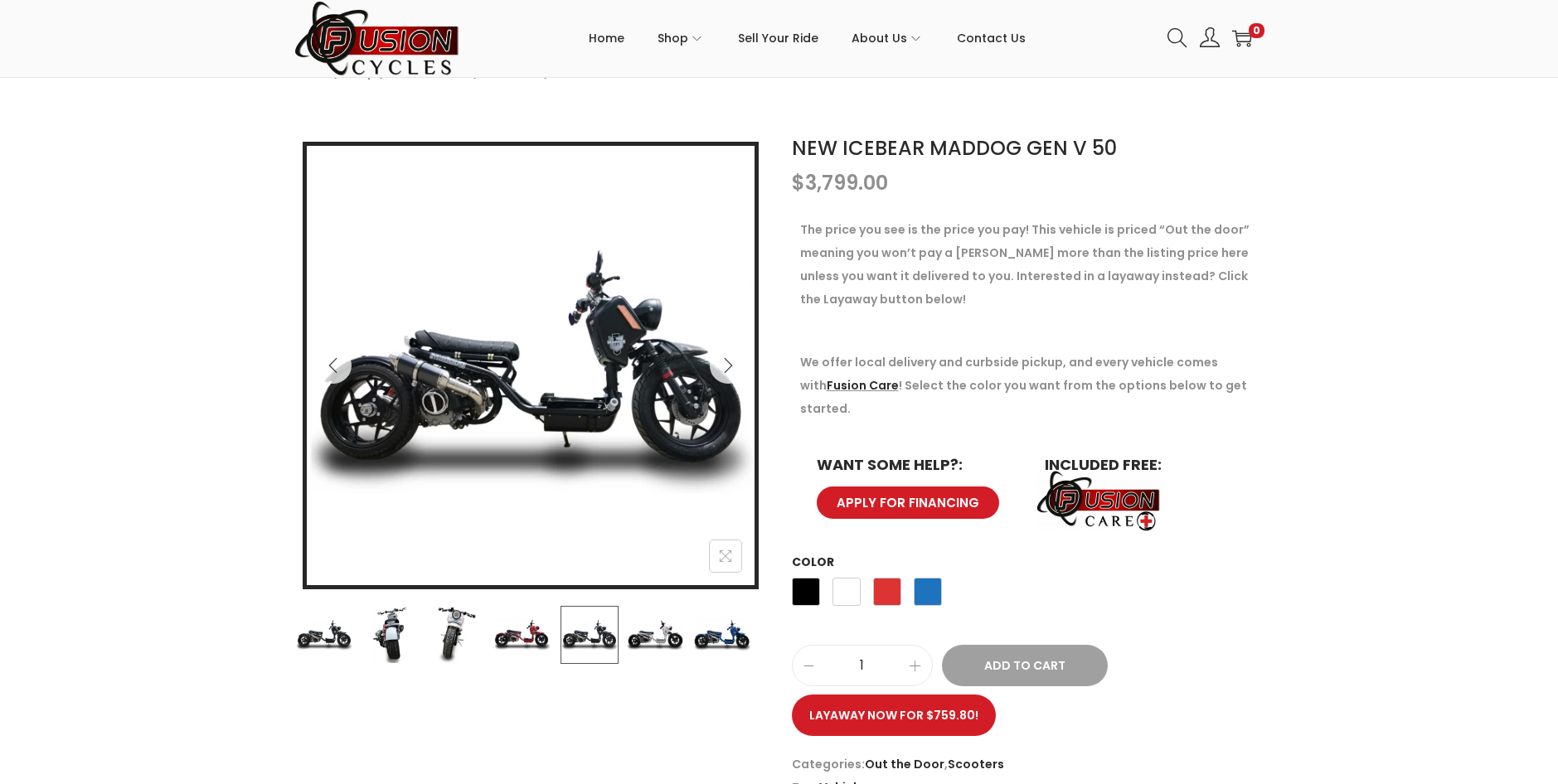
click at [644, 633] on img at bounding box center [654, 634] width 58 height 58
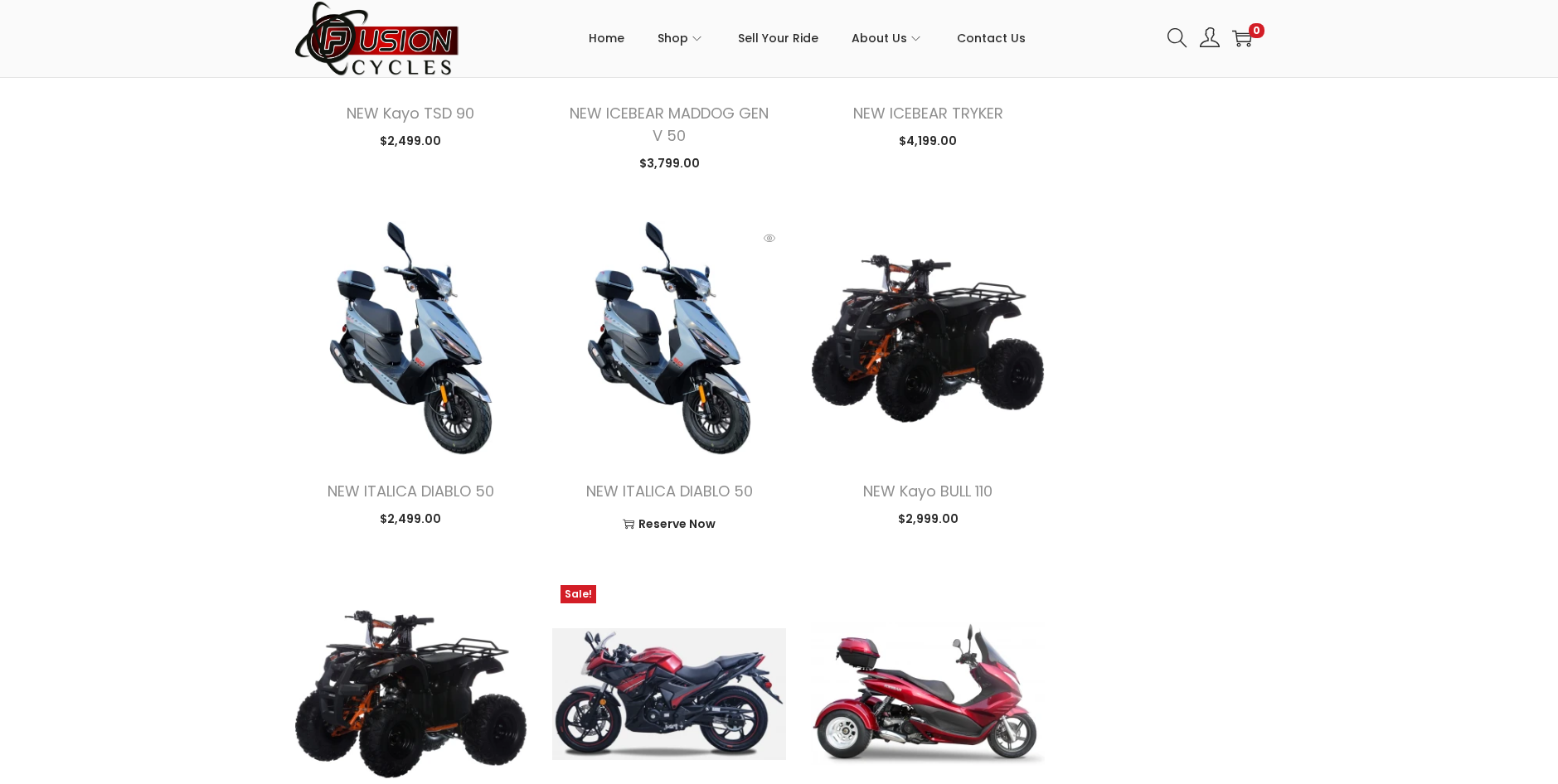
scroll to position [1988, 0]
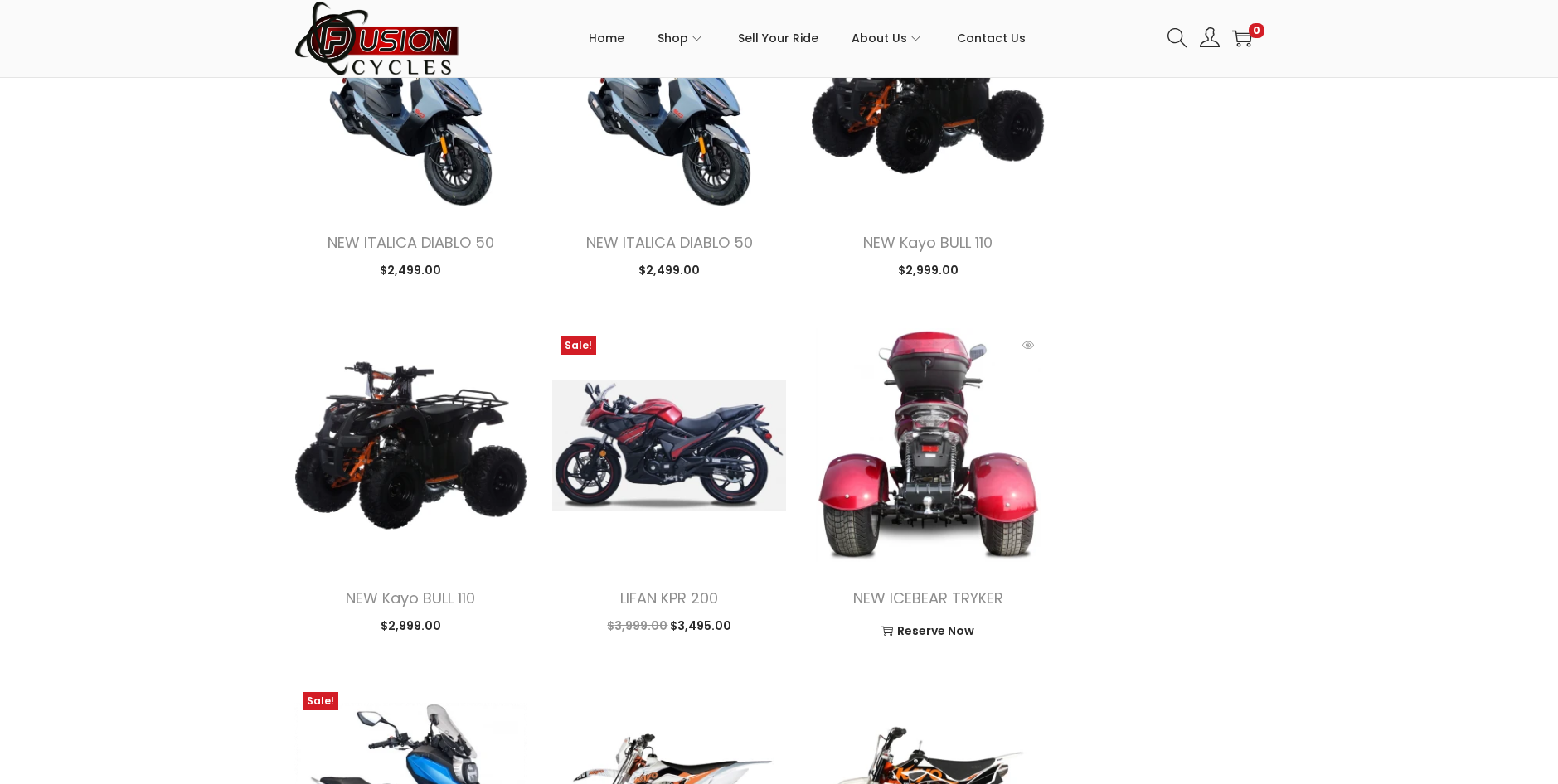
scroll to position [2238, 0]
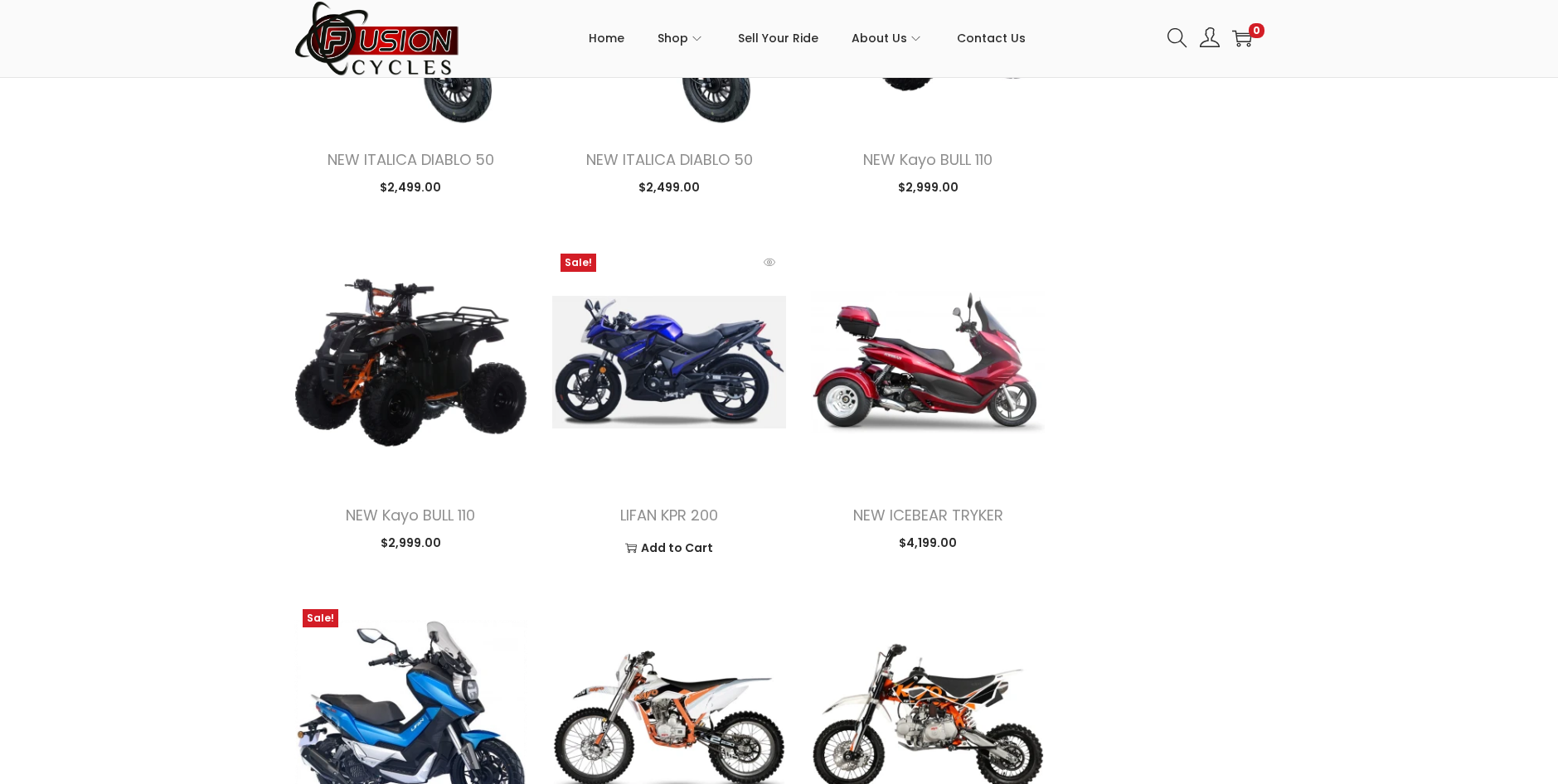
click at [633, 337] on img at bounding box center [668, 362] width 233 height 233
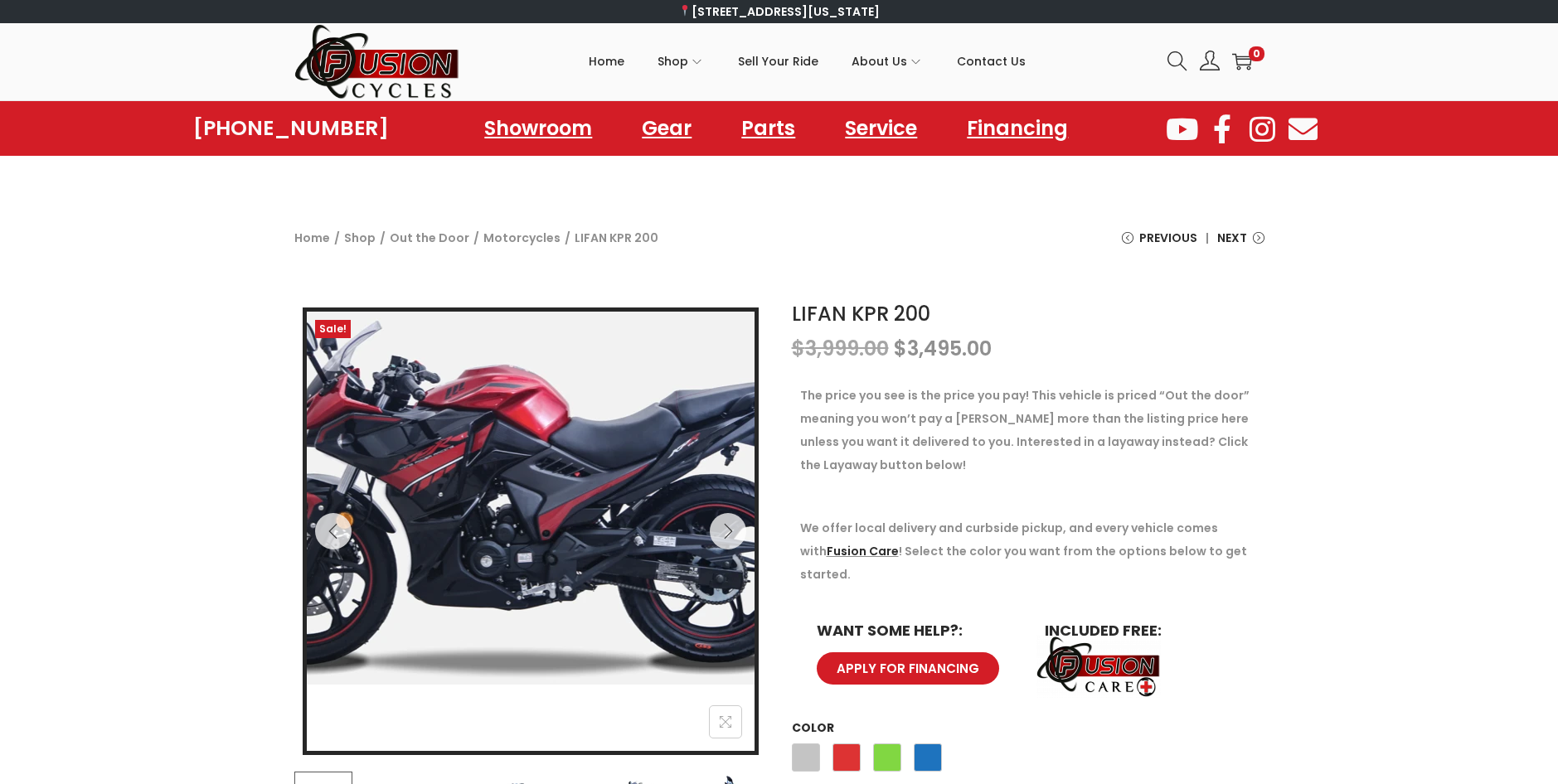
click at [527, 624] on img at bounding box center [531, 498] width 661 height 372
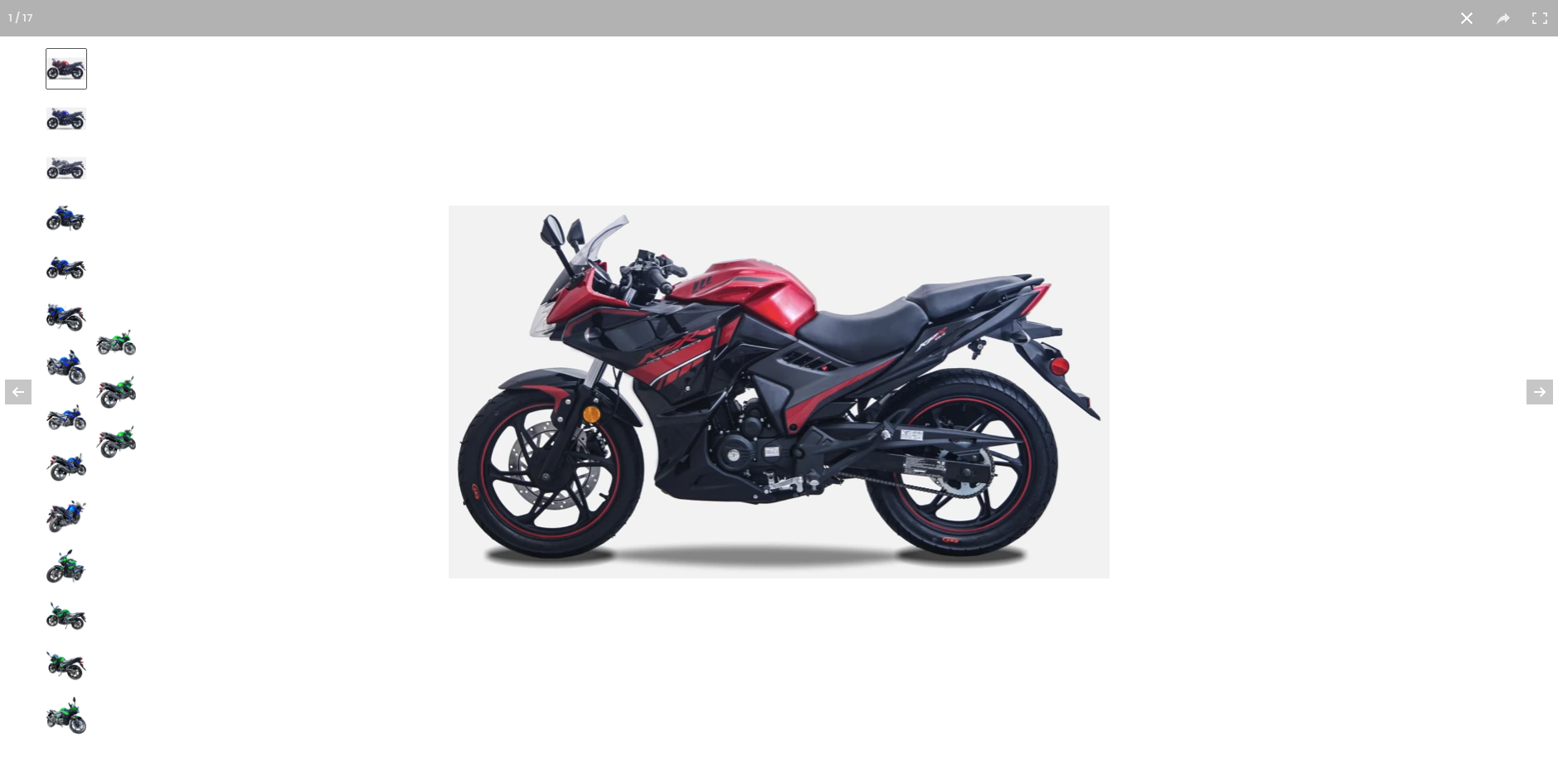
click at [65, 213] on img at bounding box center [66, 217] width 40 height 40
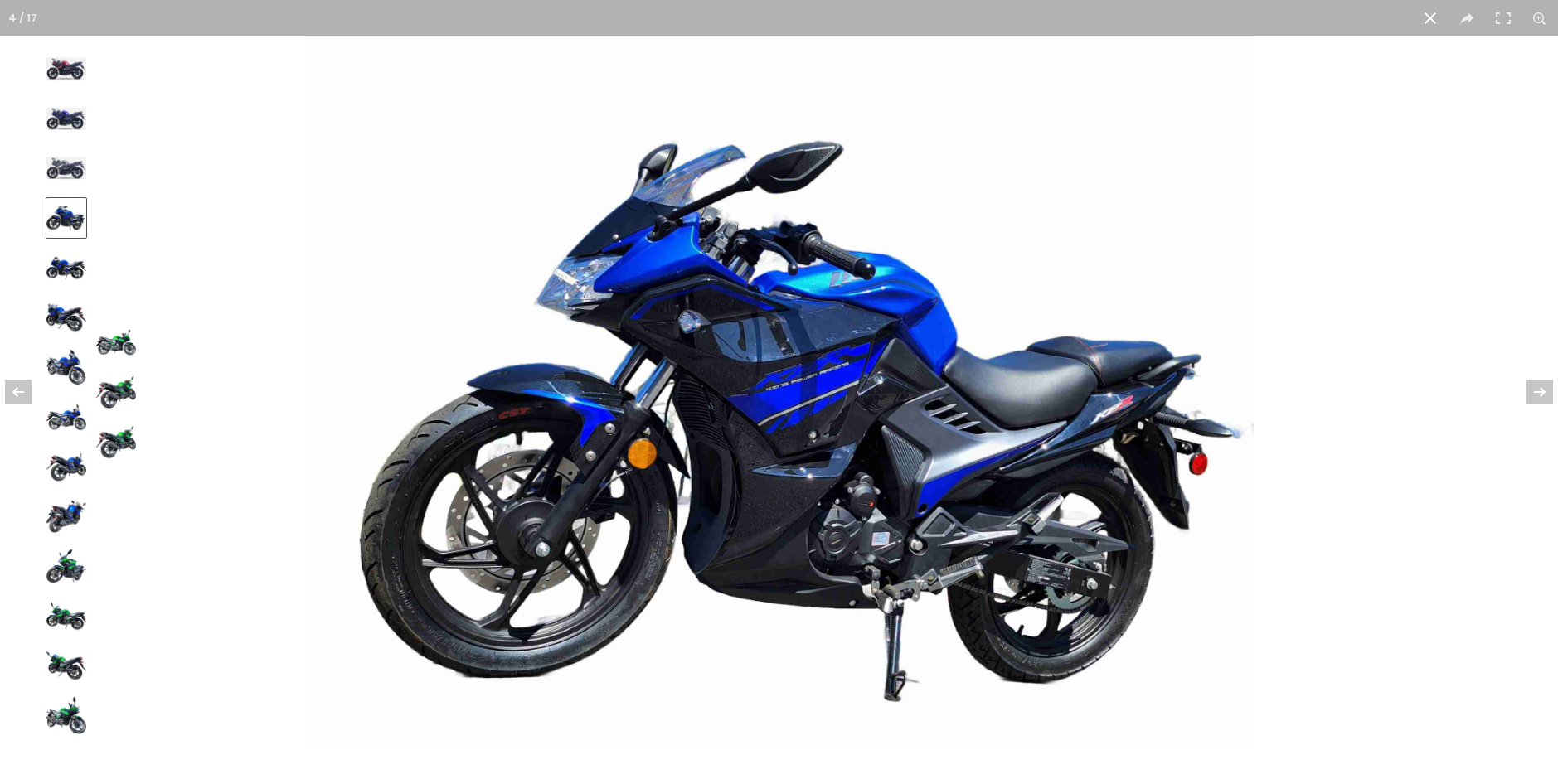
click at [68, 371] on img at bounding box center [66, 367] width 40 height 40
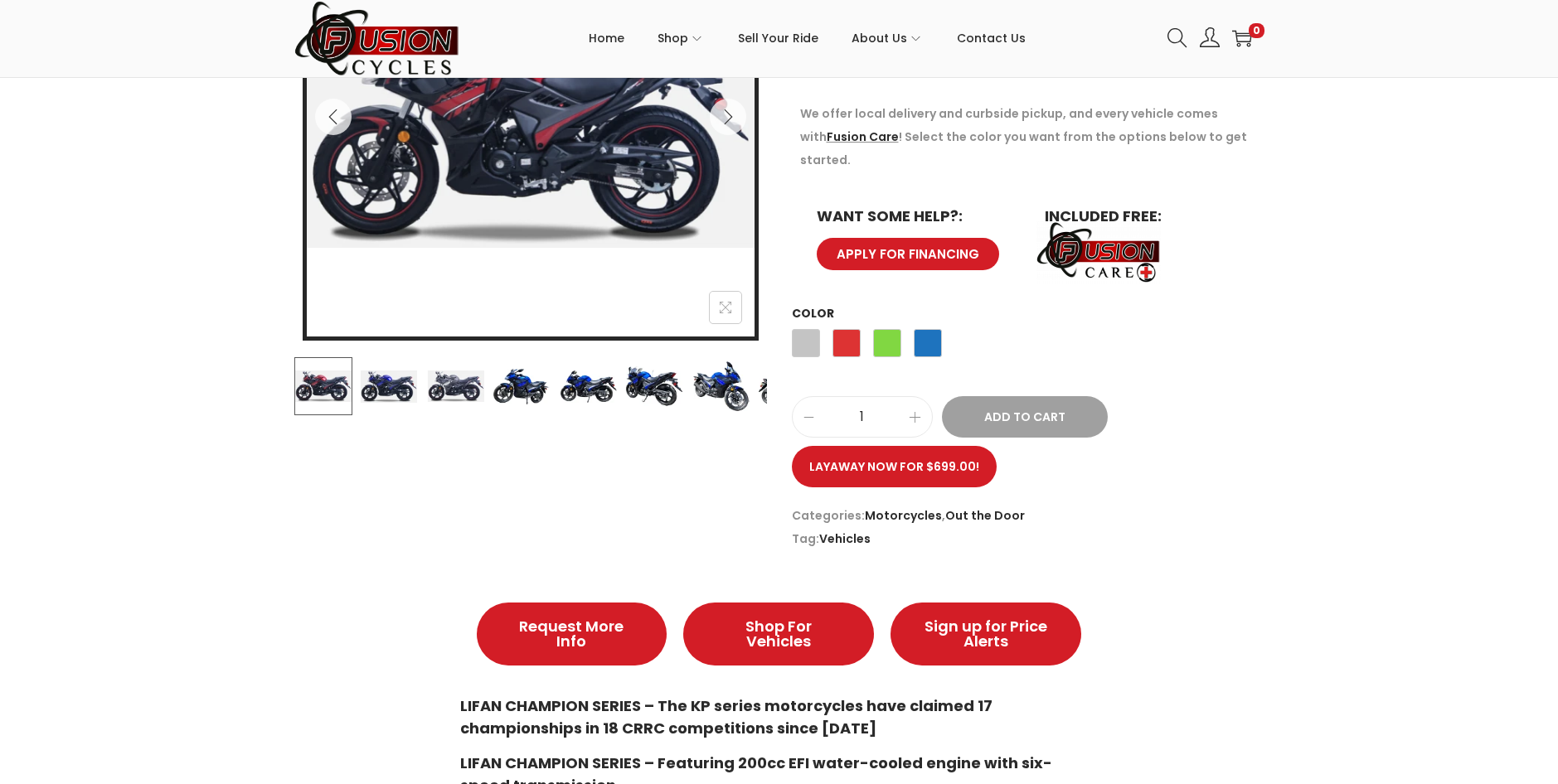
scroll to position [166, 0]
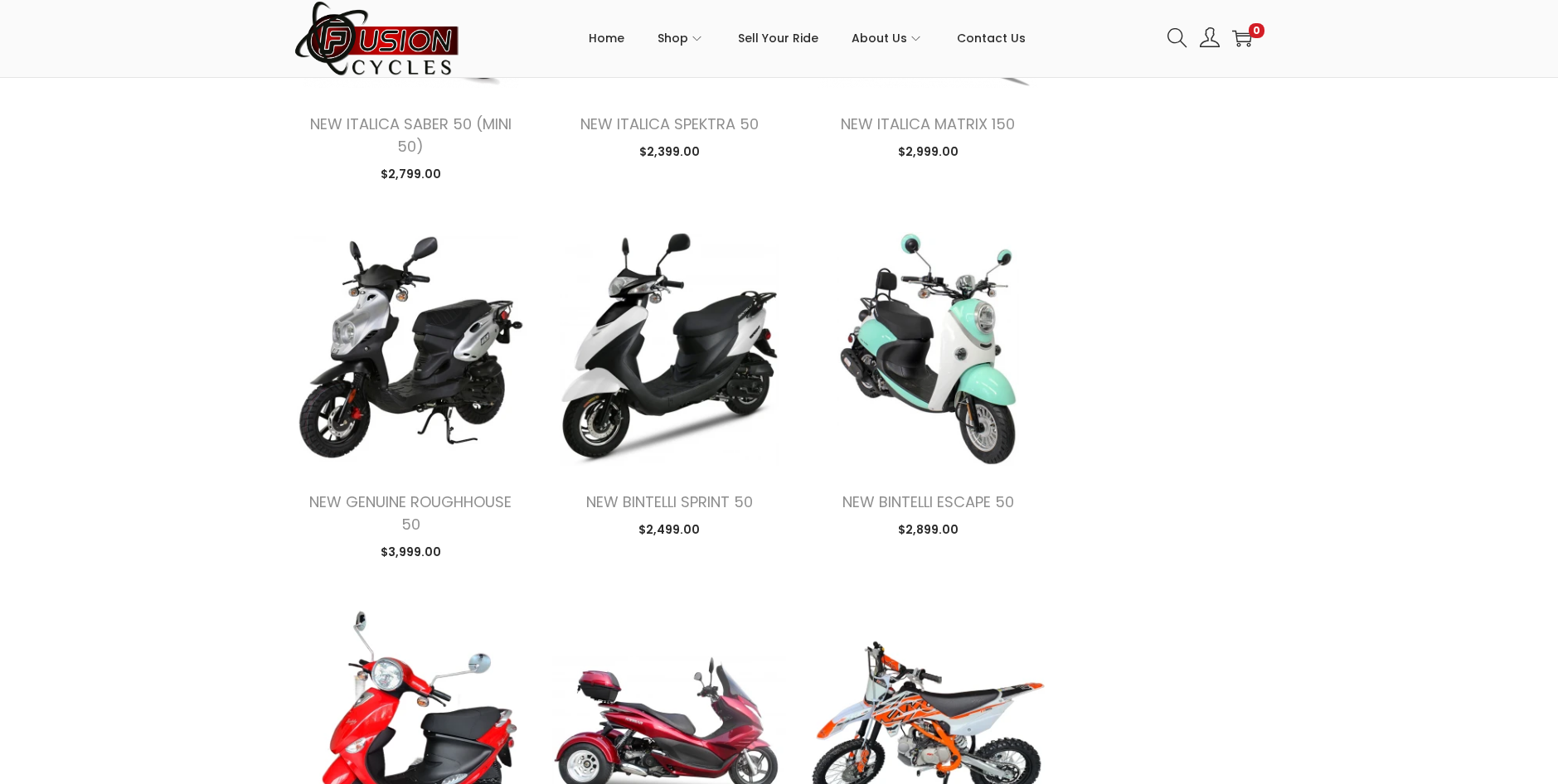
scroll to position [1717, 0]
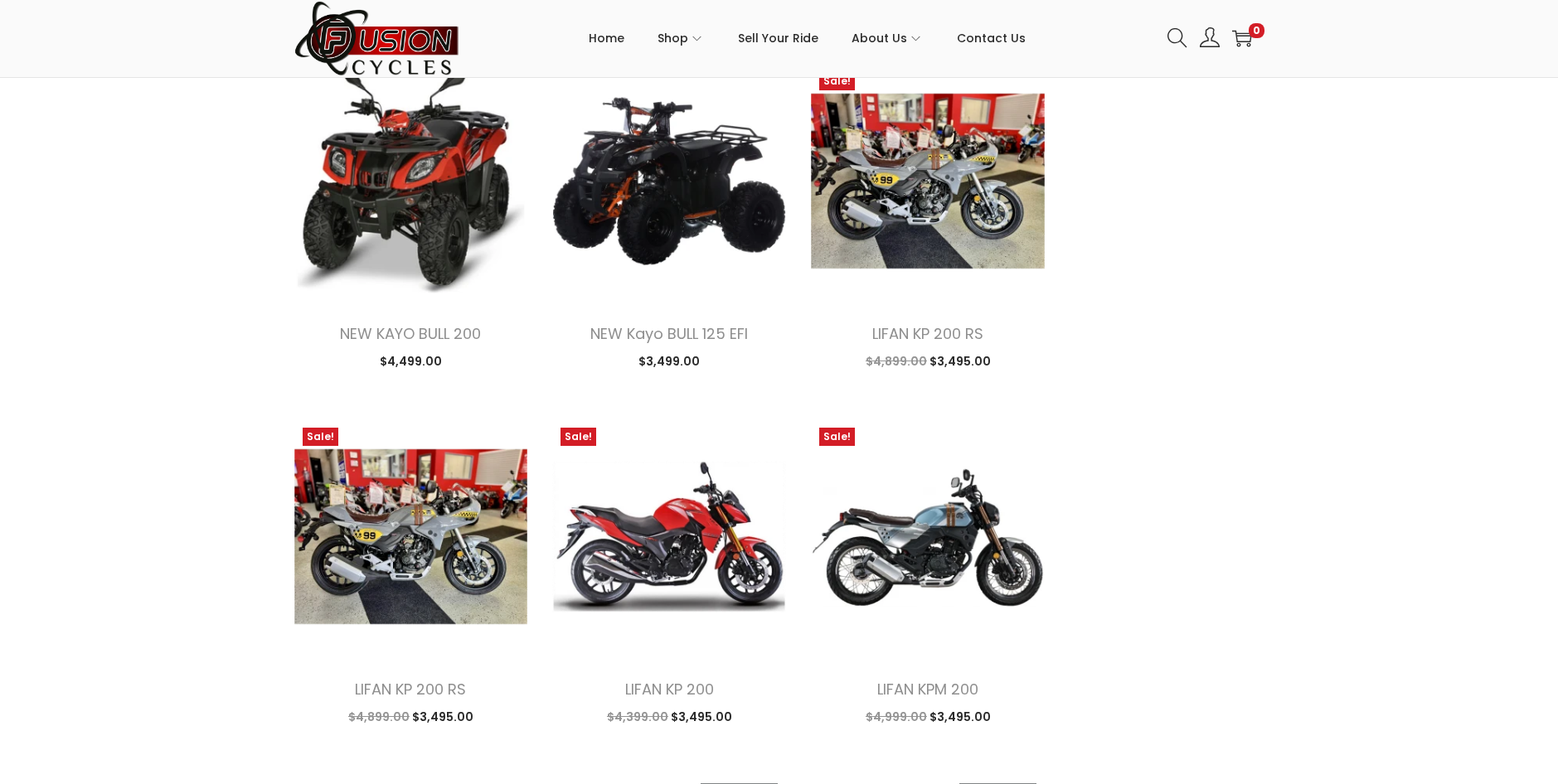
scroll to position [3375, 0]
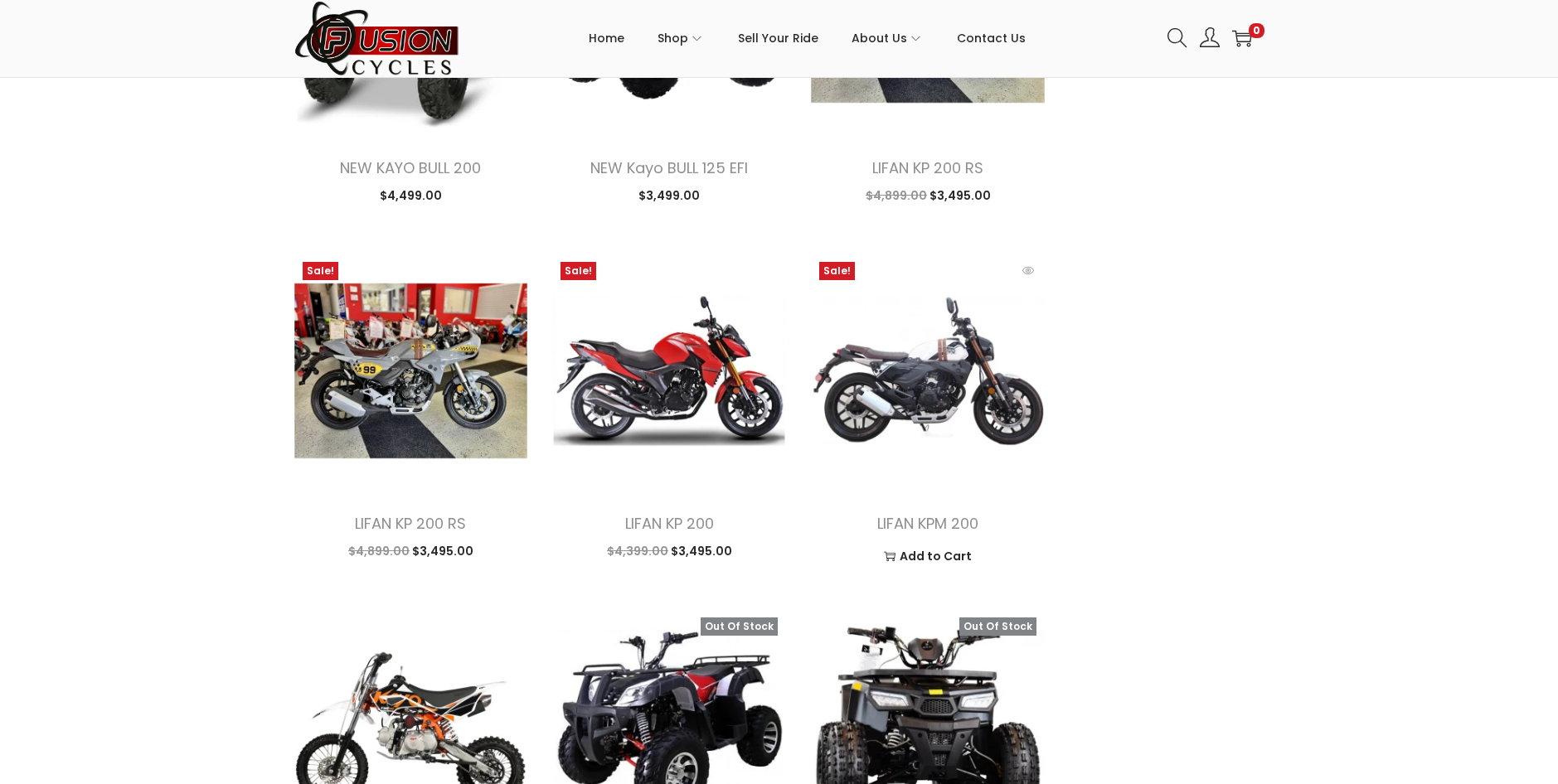
click at [912, 331] on img at bounding box center [927, 370] width 233 height 233
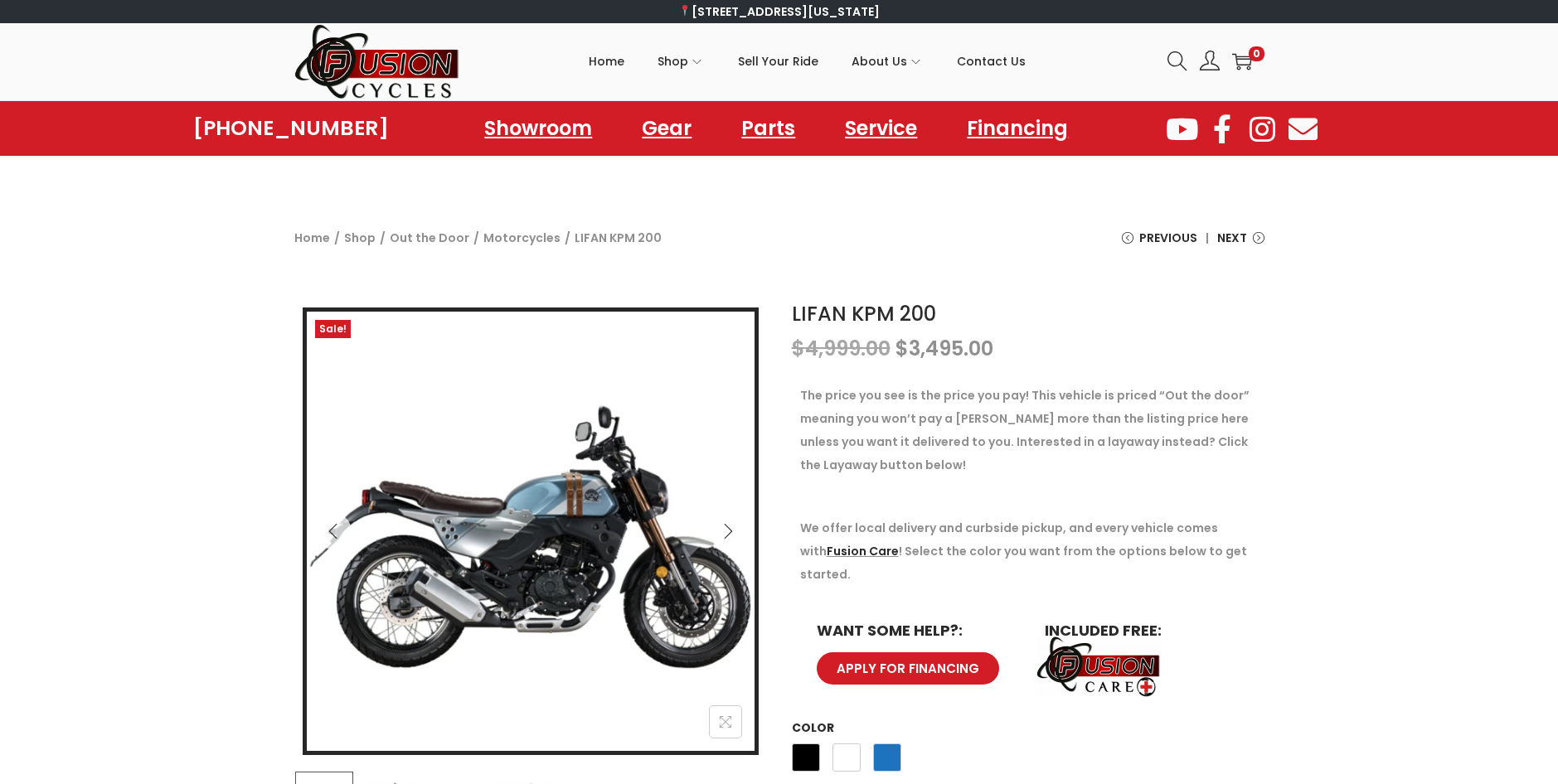
scroll to position [82, 0]
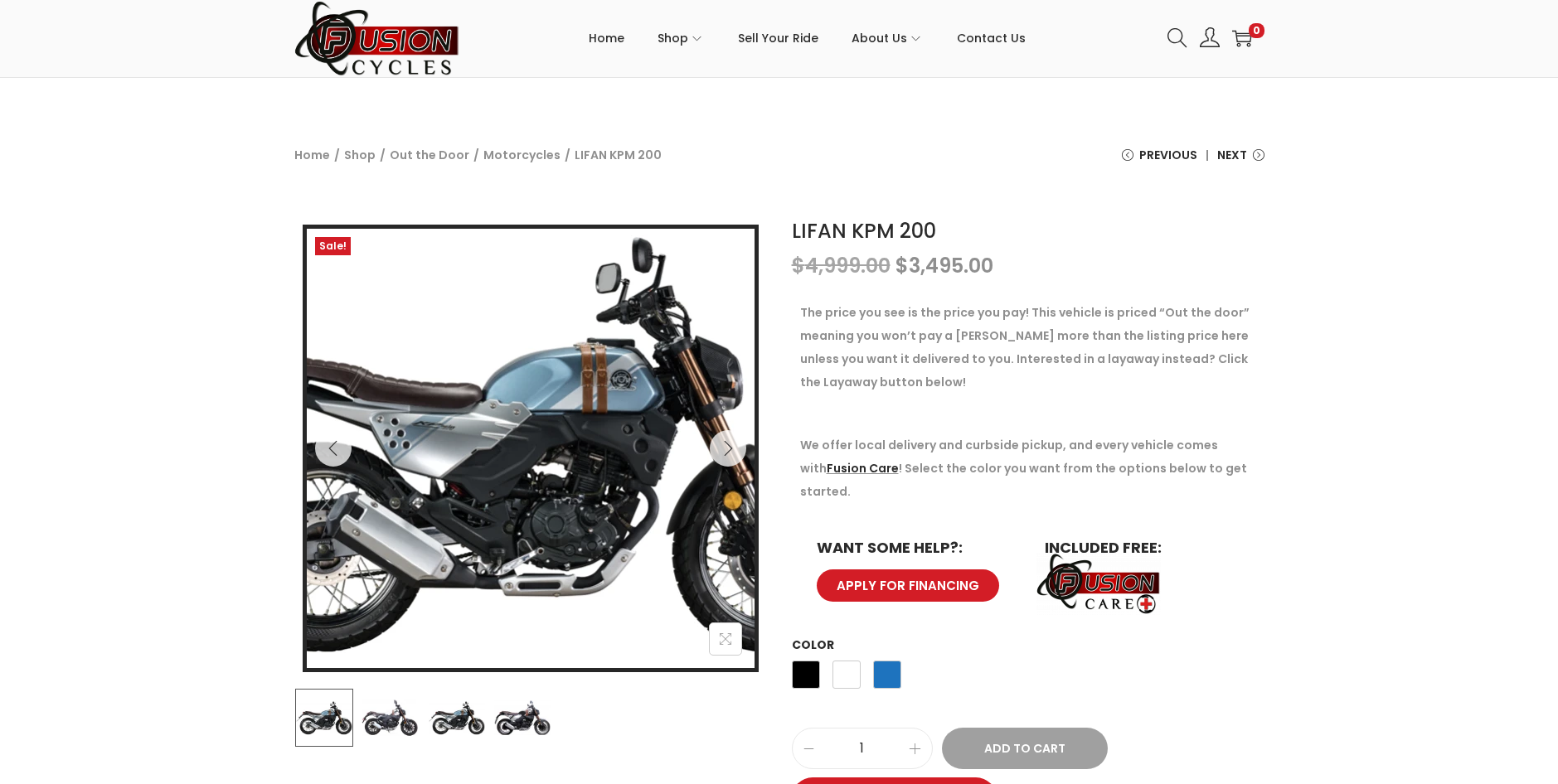
click at [539, 482] on img at bounding box center [525, 443] width 710 height 427
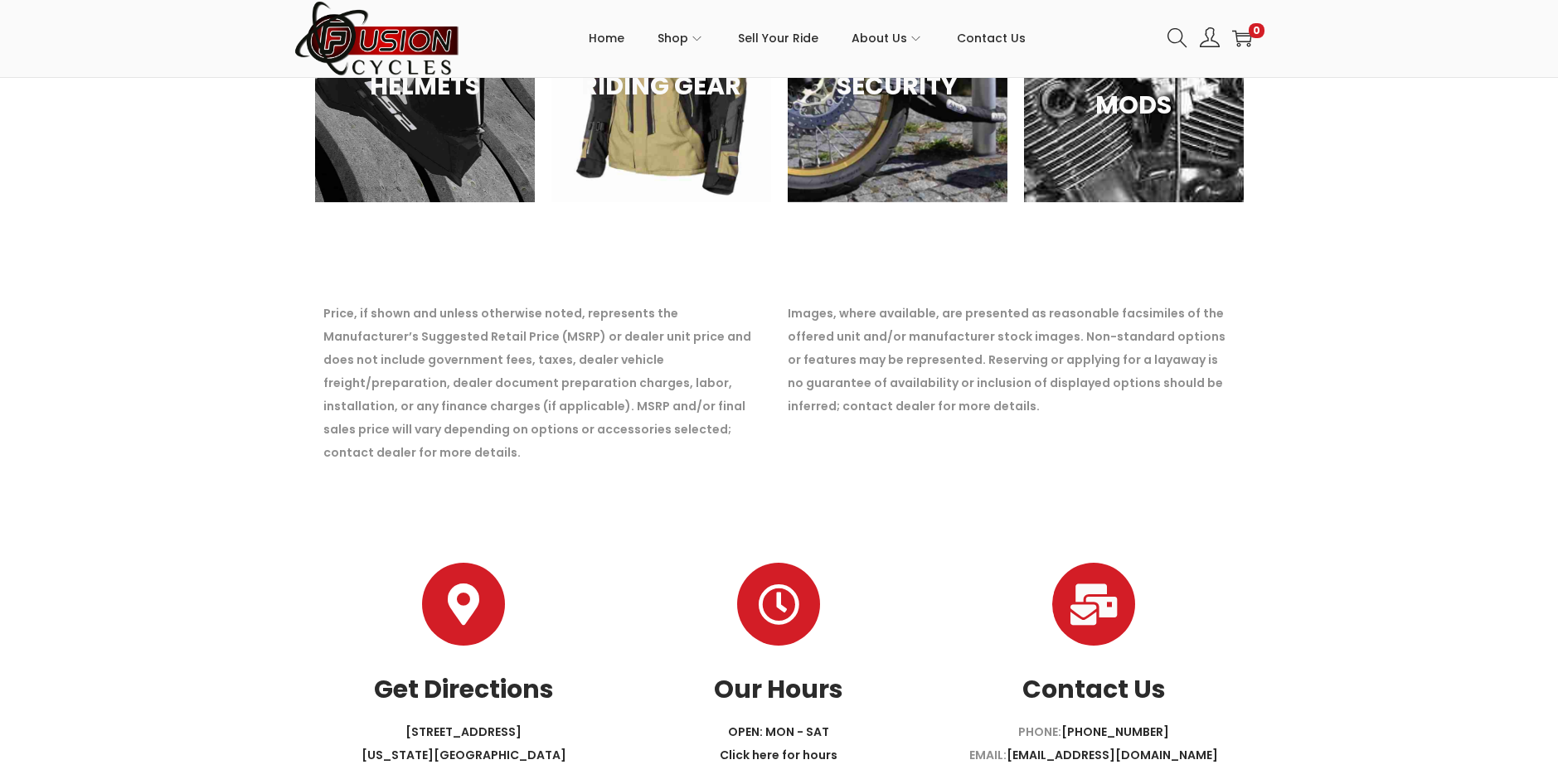
scroll to position [2001, 0]
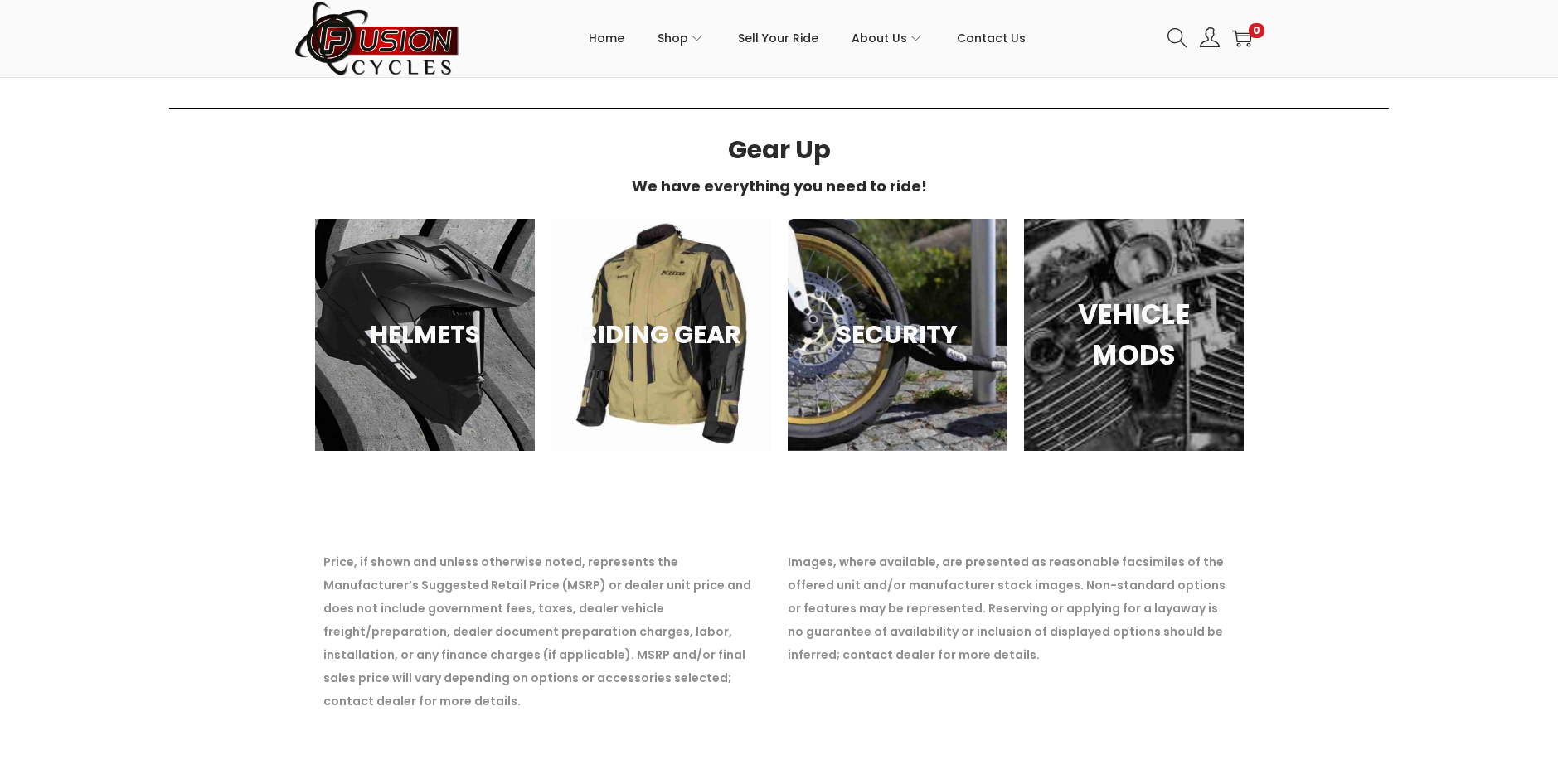
click at [1140, 338] on h3 "VEHICLE MODS" at bounding box center [1133, 334] width 178 height 82
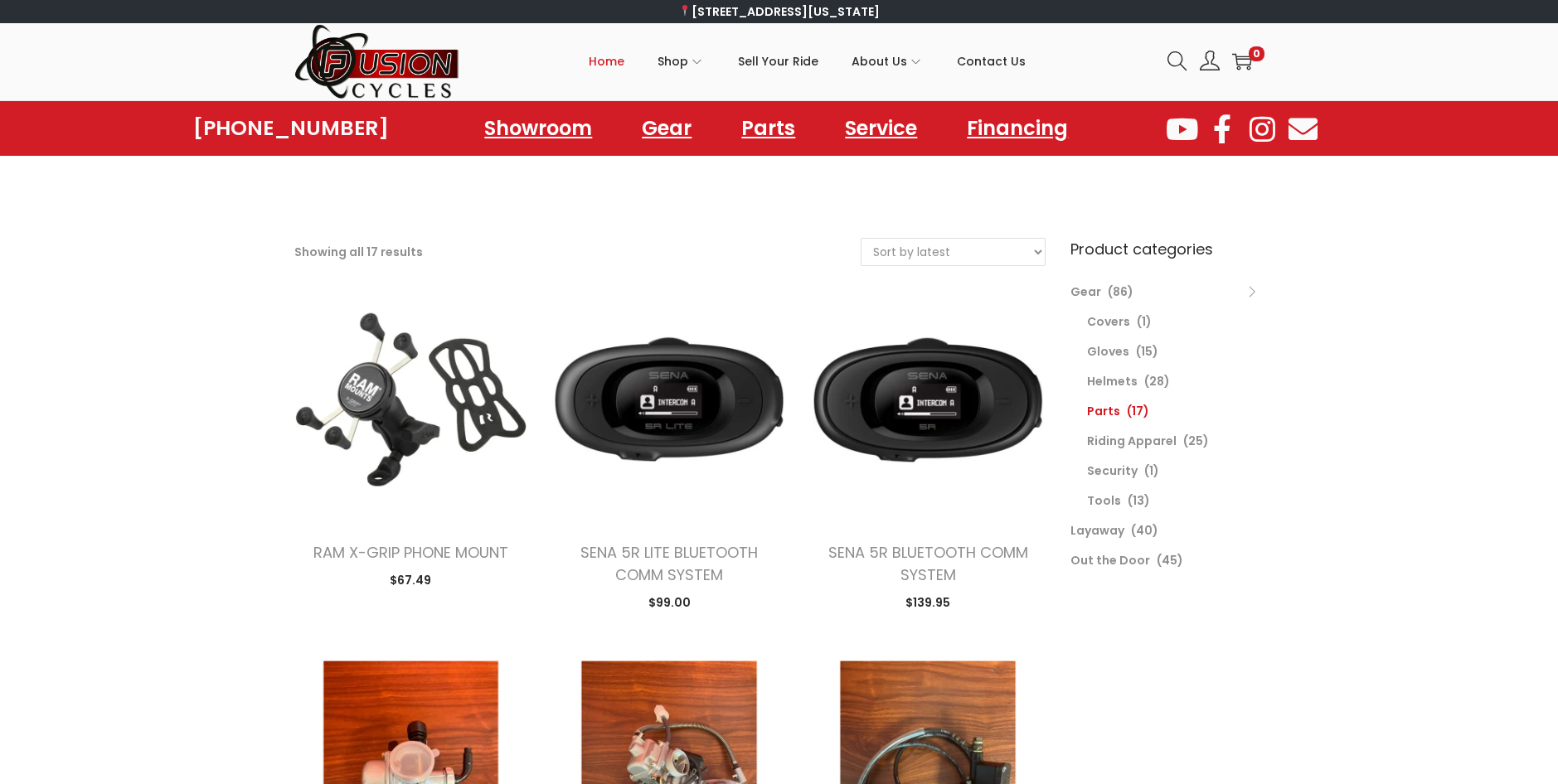
click at [617, 57] on span "Home" at bounding box center [606, 61] width 35 height 42
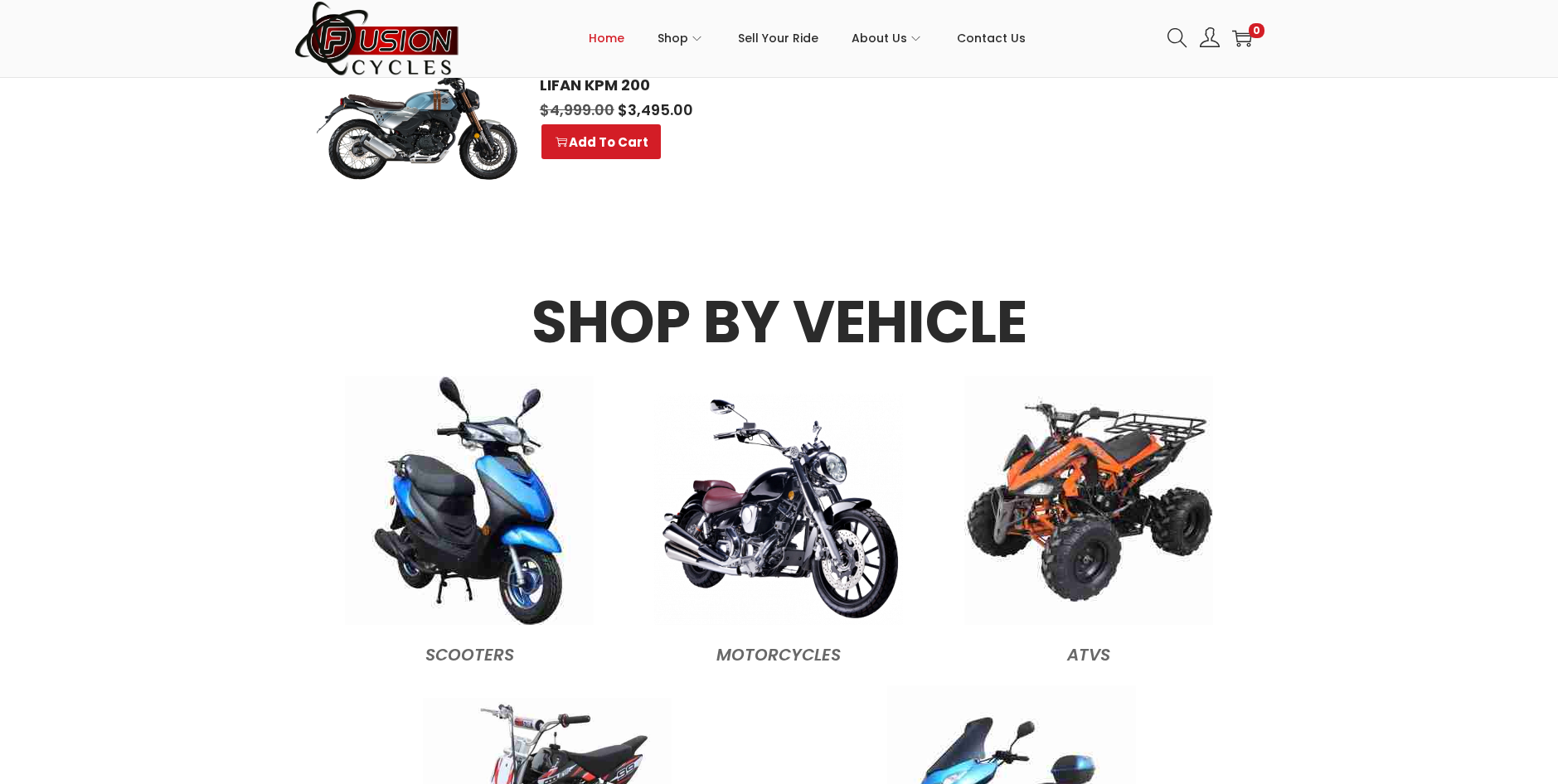
scroll to position [1574, 0]
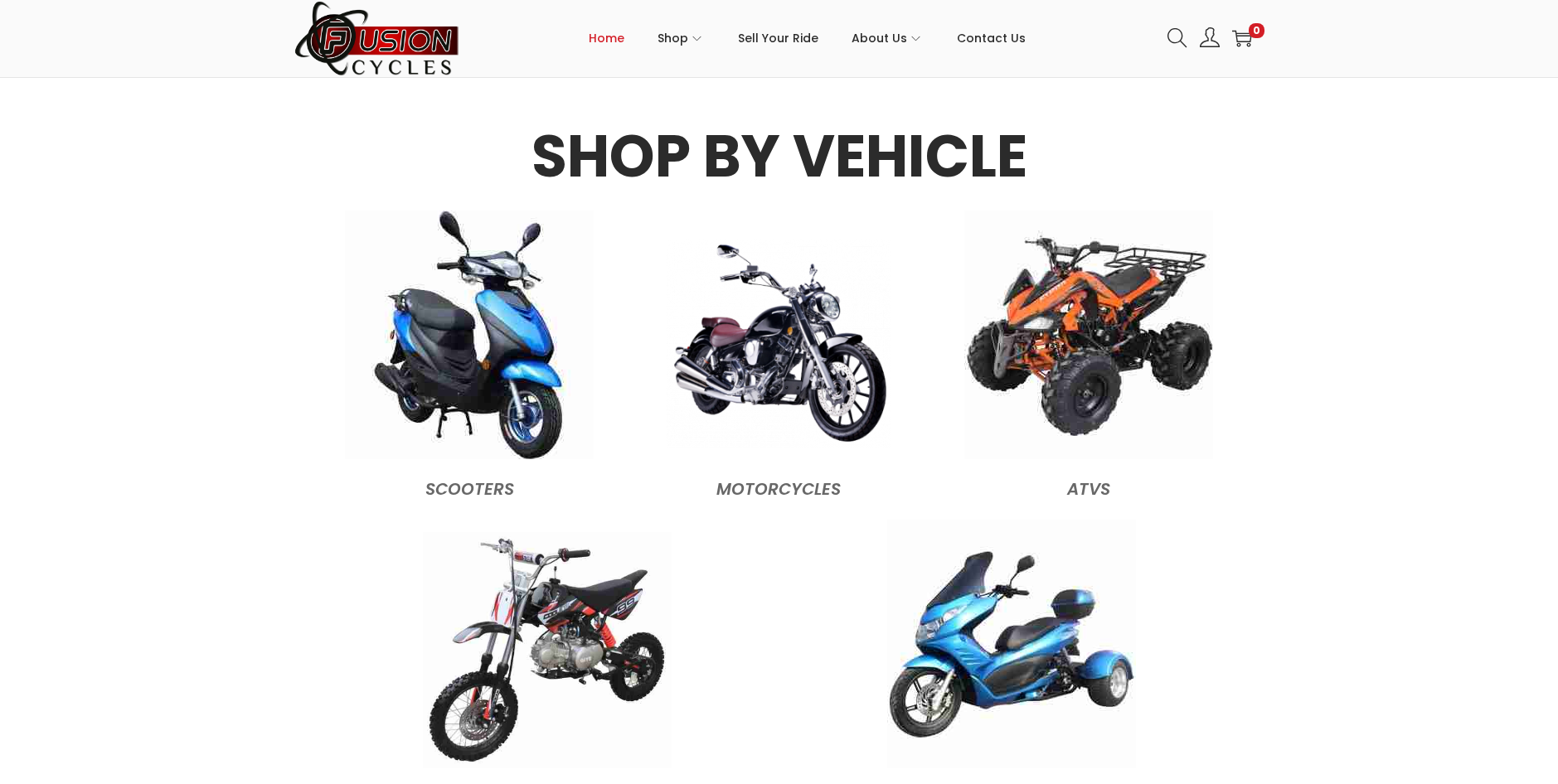
click at [765, 357] on img at bounding box center [778, 343] width 224 height 208
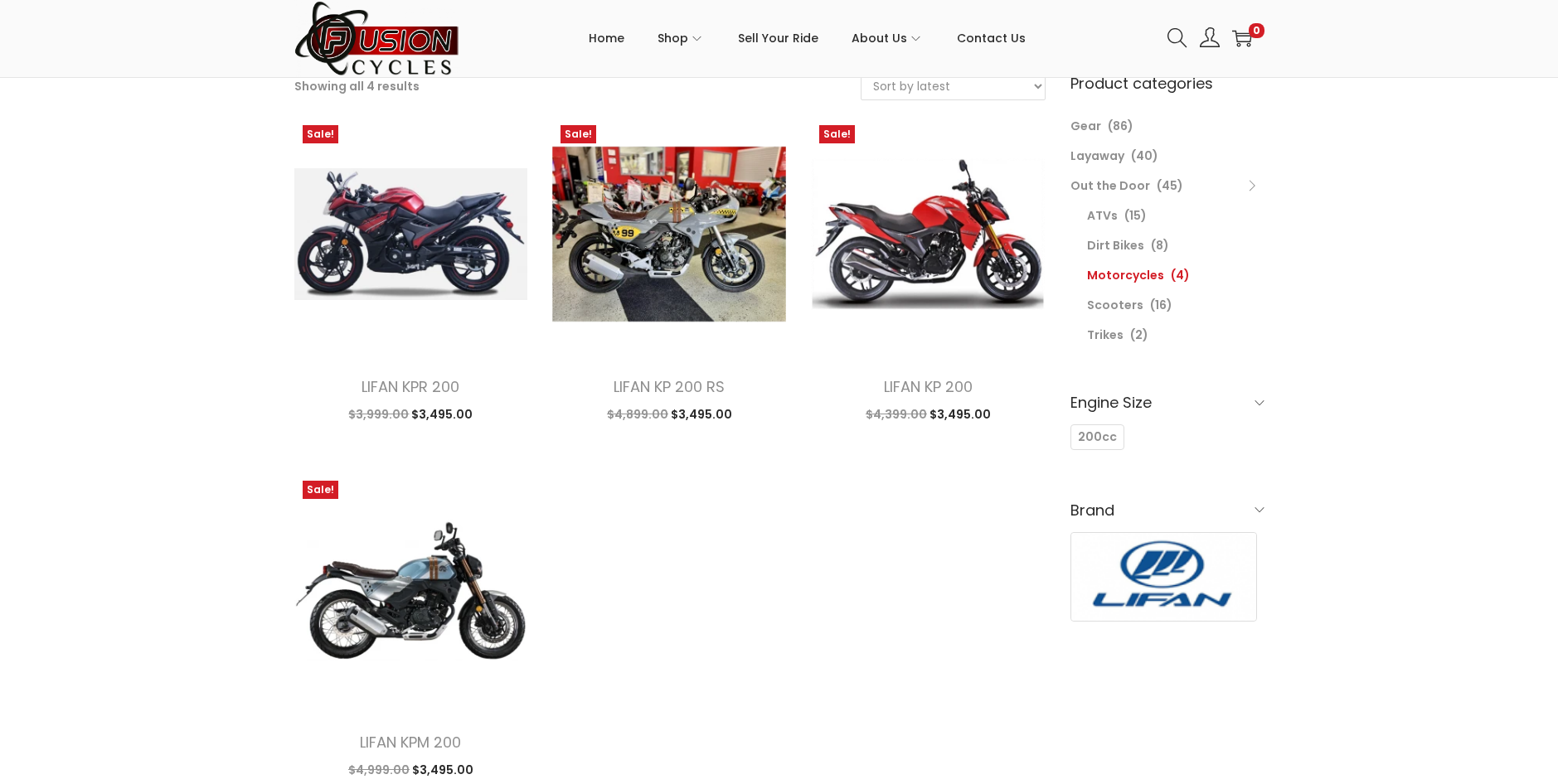
scroll to position [82, 0]
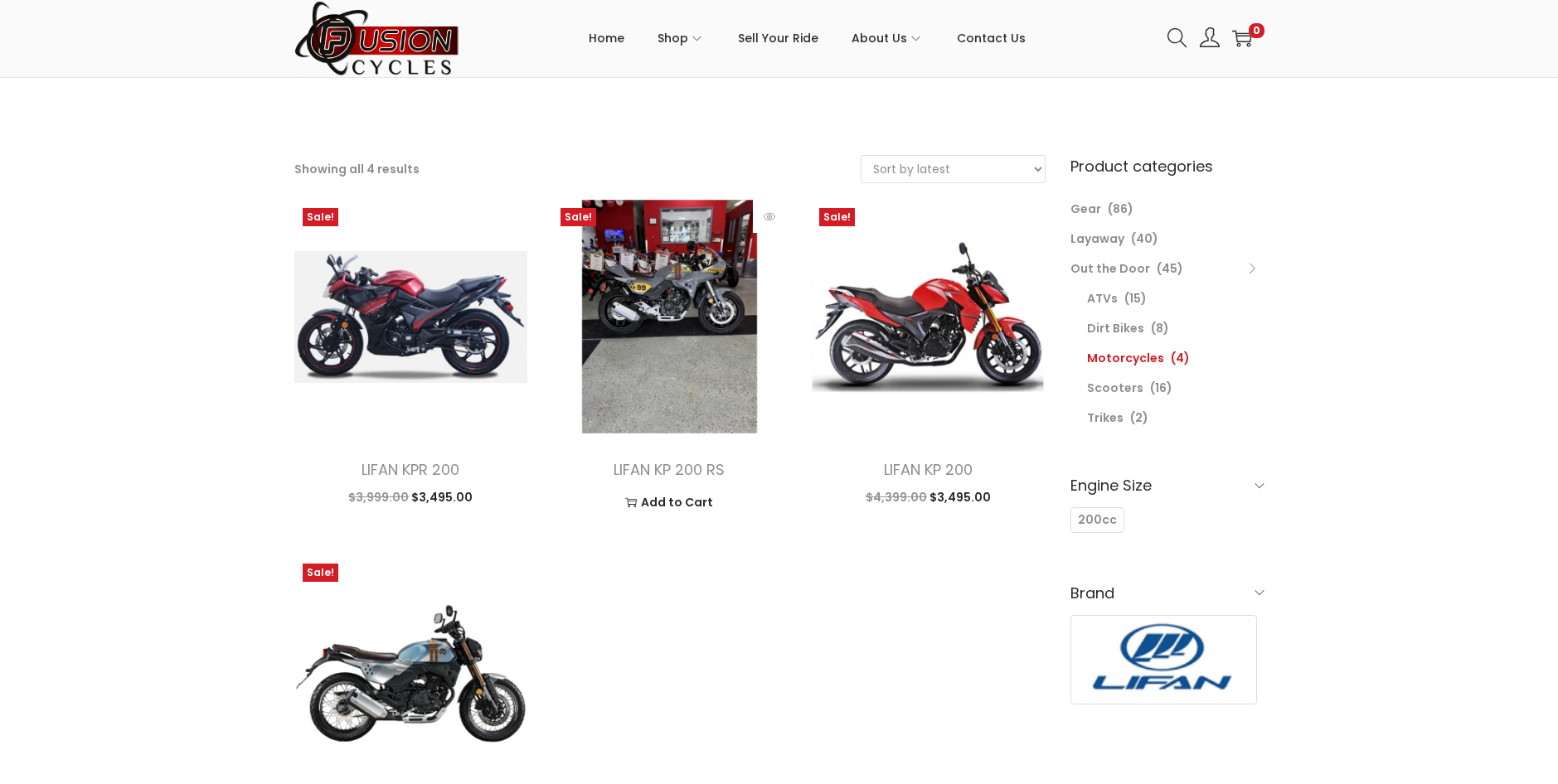
click at [673, 287] on img at bounding box center [668, 316] width 233 height 233
